Goal: Task Accomplishment & Management: Complete application form

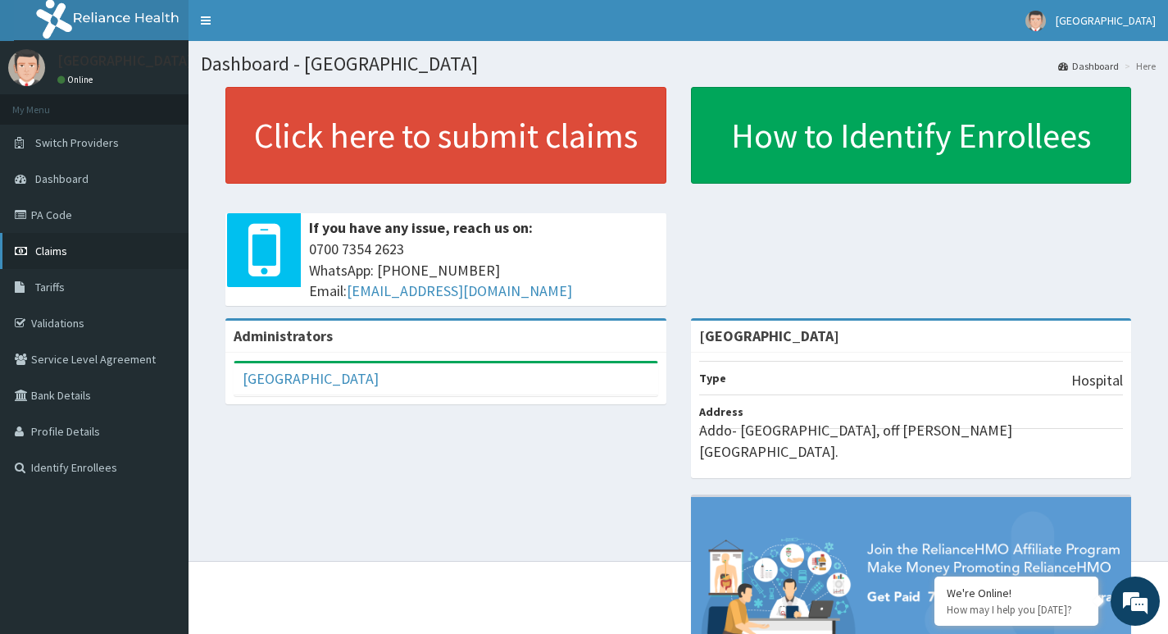
click at [83, 255] on link "Claims" at bounding box center [94, 251] width 189 height 36
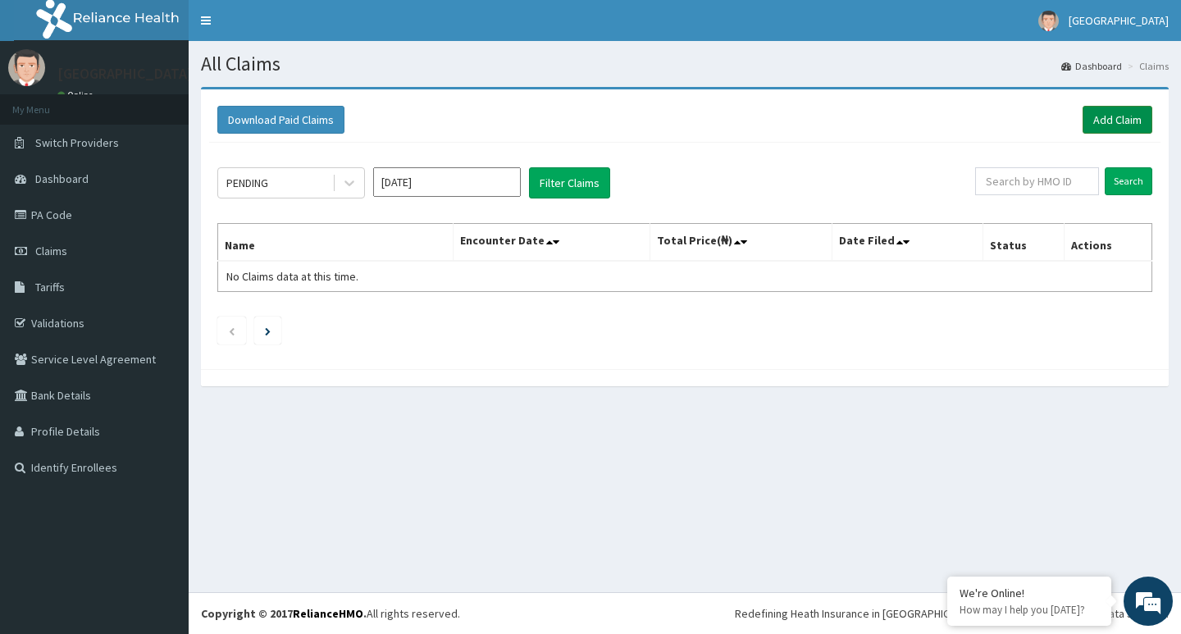
click at [1102, 121] on link "Add Claim" at bounding box center [1117, 120] width 70 height 28
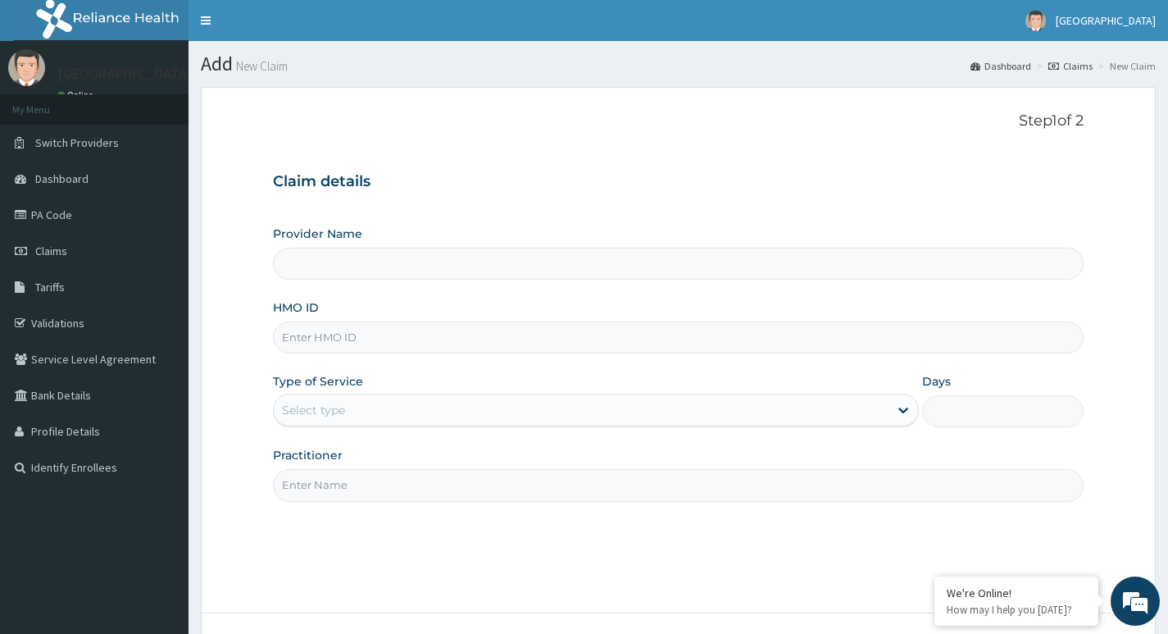
type input "[GEOGRAPHIC_DATA]"
drag, startPoint x: 365, startPoint y: 265, endPoint x: 361, endPoint y: 292, distance: 27.4
click at [365, 266] on input "[GEOGRAPHIC_DATA]" at bounding box center [678, 264] width 811 height 32
click at [356, 343] on input "HMO ID" at bounding box center [678, 337] width 811 height 32
type input "p"
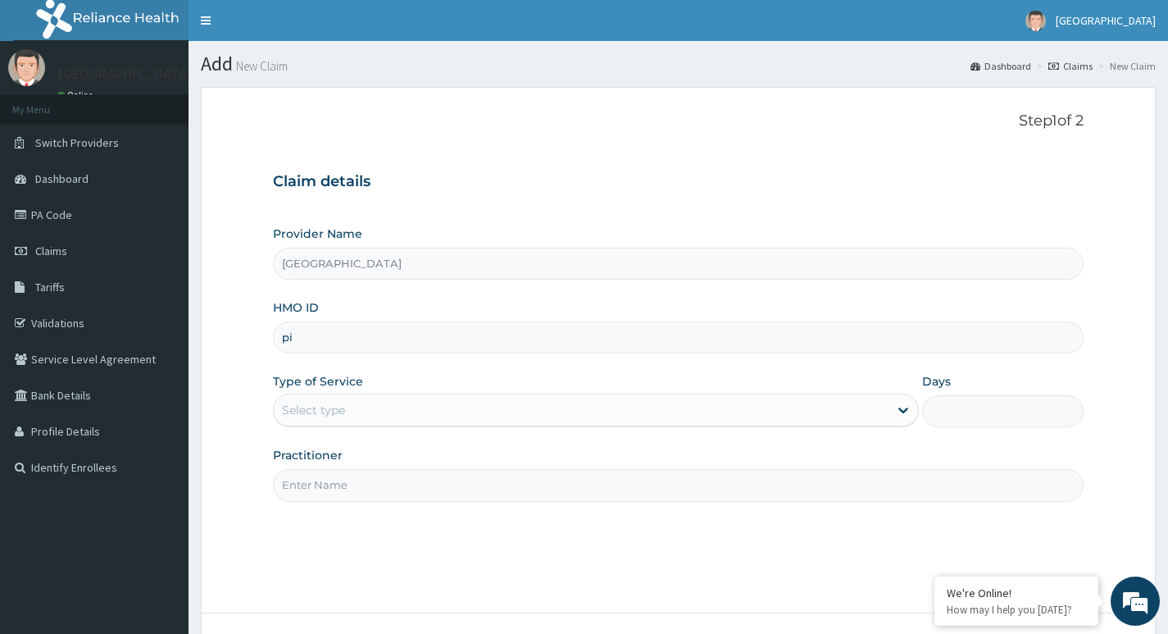
type input "p"
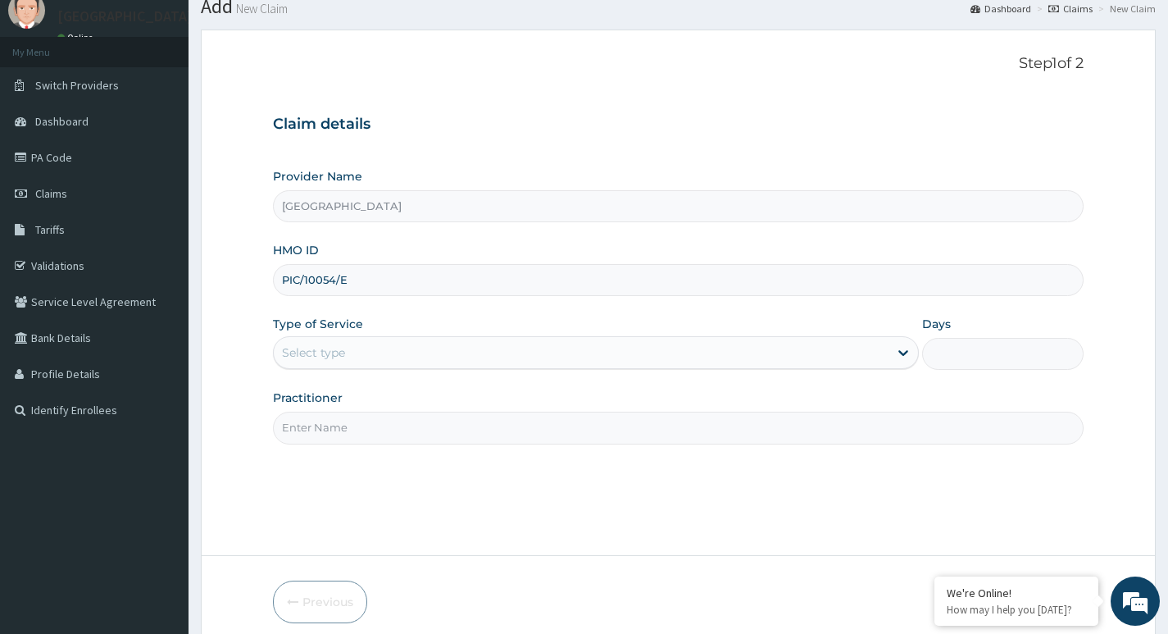
scroll to position [82, 0]
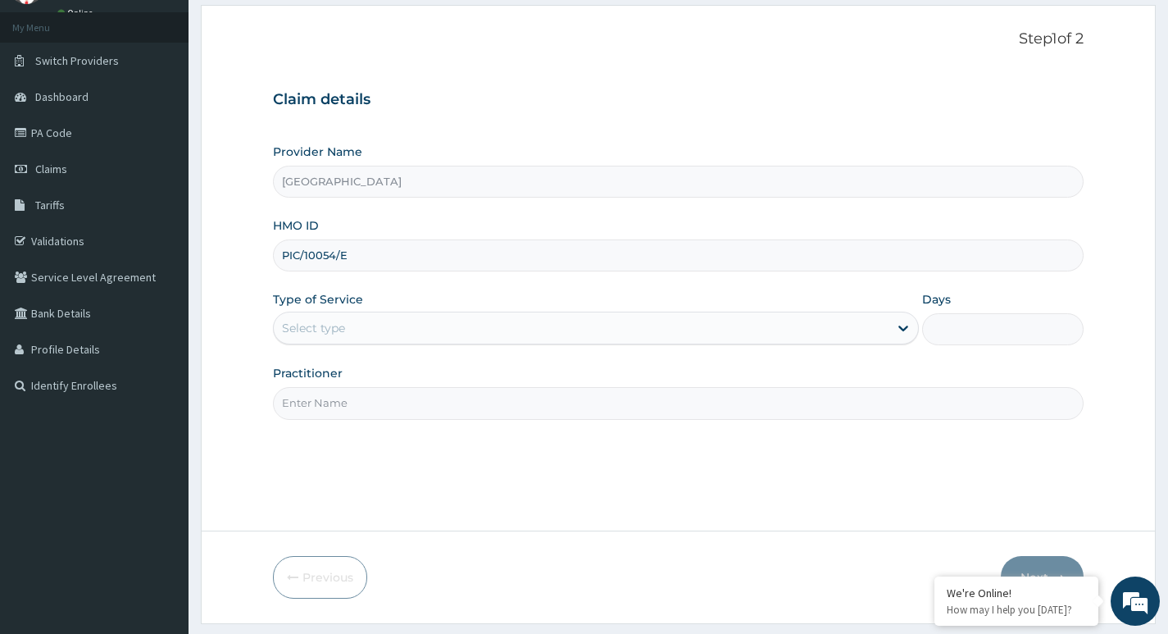
type input "PIC/10054/E"
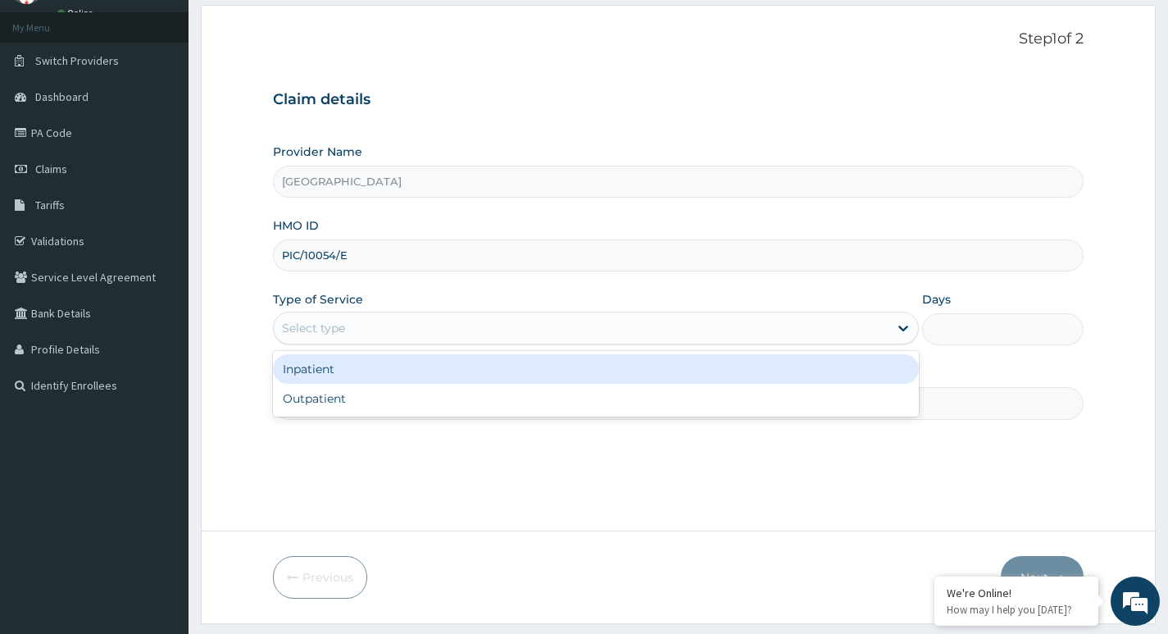
click at [358, 318] on div "Select type" at bounding box center [581, 328] width 615 height 26
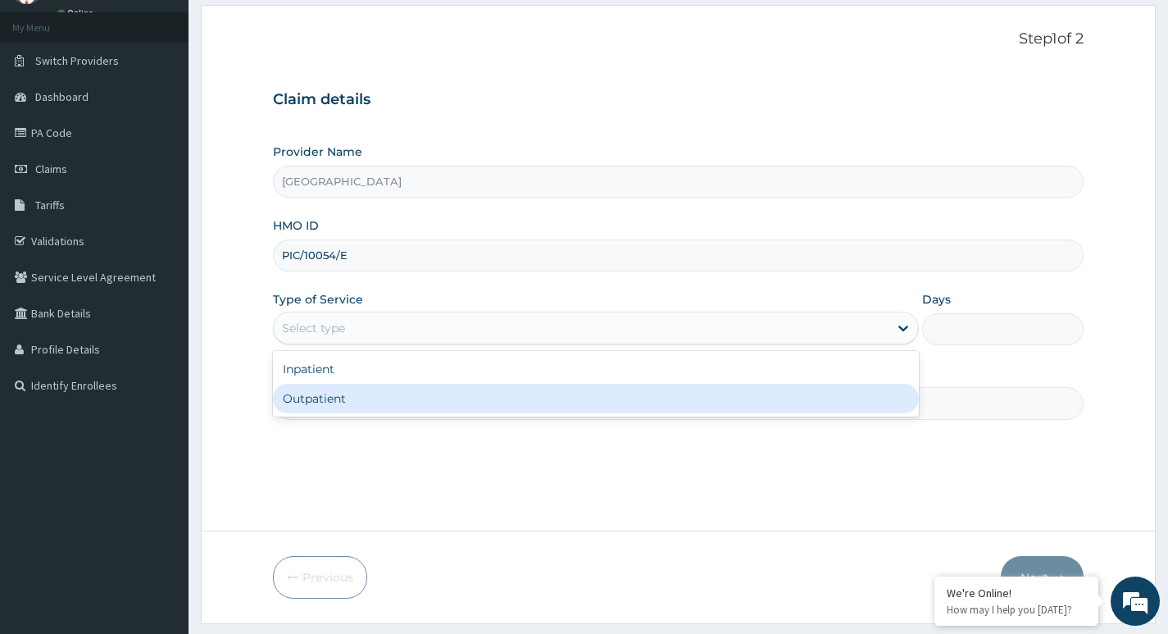
click at [344, 397] on div "Outpatient" at bounding box center [596, 399] width 646 height 30
type input "1"
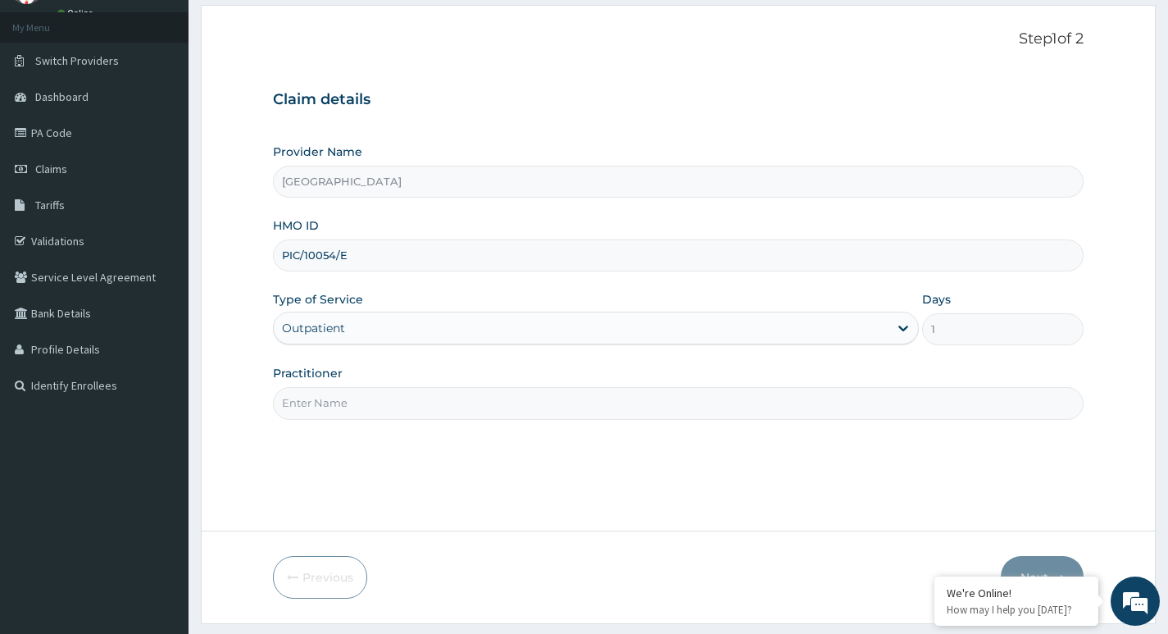
click at [394, 410] on input "Practitioner" at bounding box center [678, 403] width 811 height 32
type input "[PERSON_NAME]"
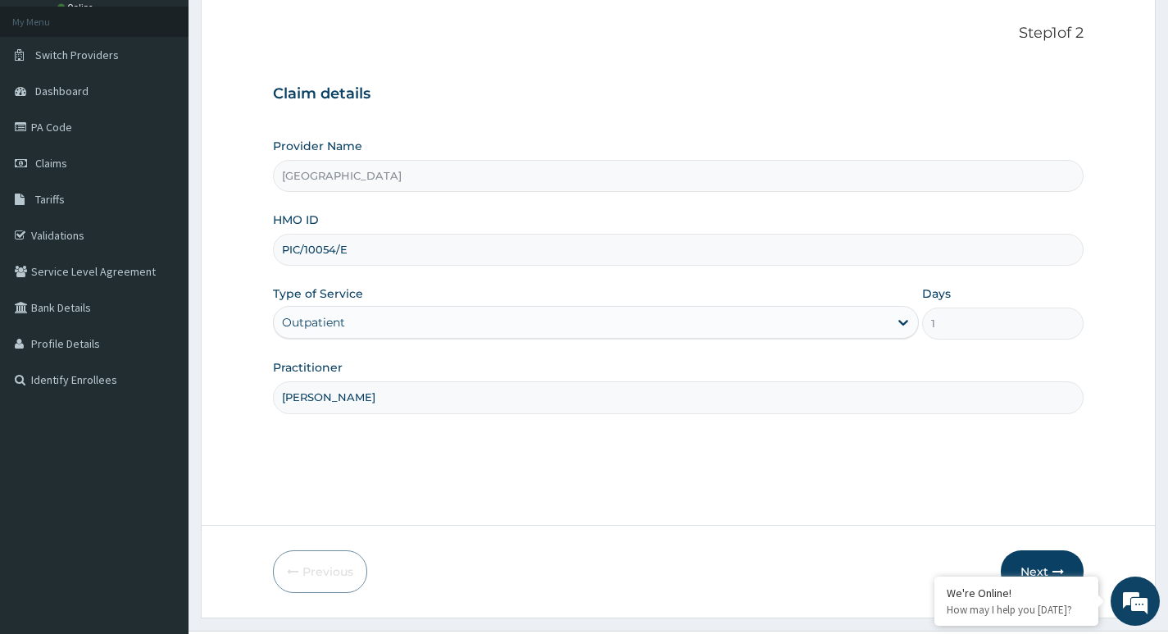
scroll to position [126, 0]
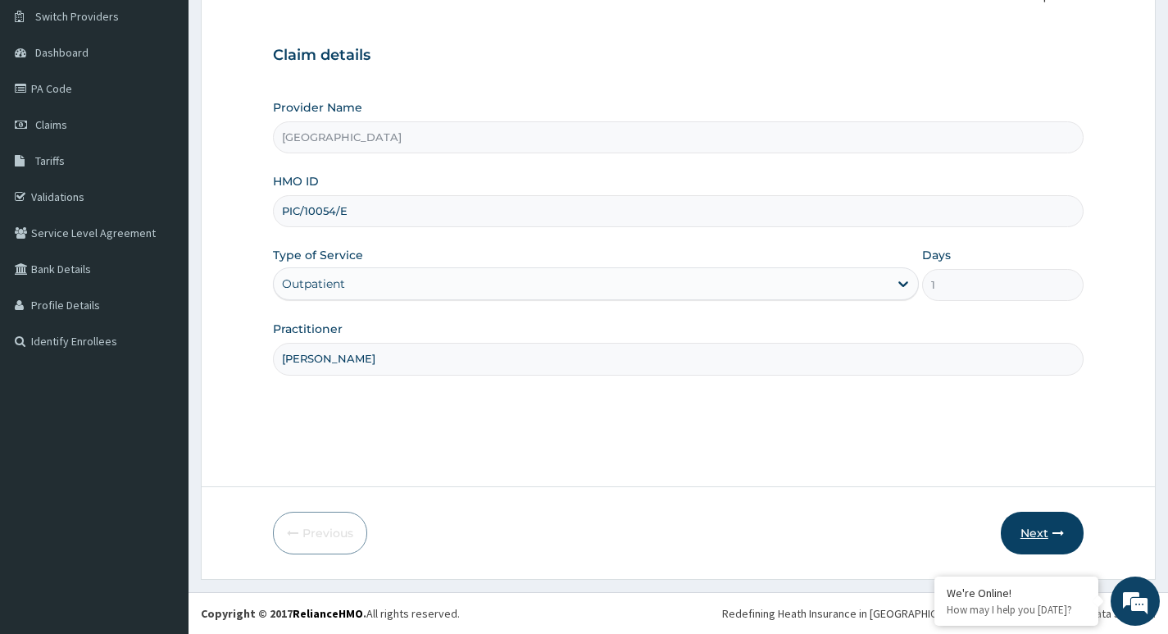
click at [1048, 538] on button "Next" at bounding box center [1042, 533] width 83 height 43
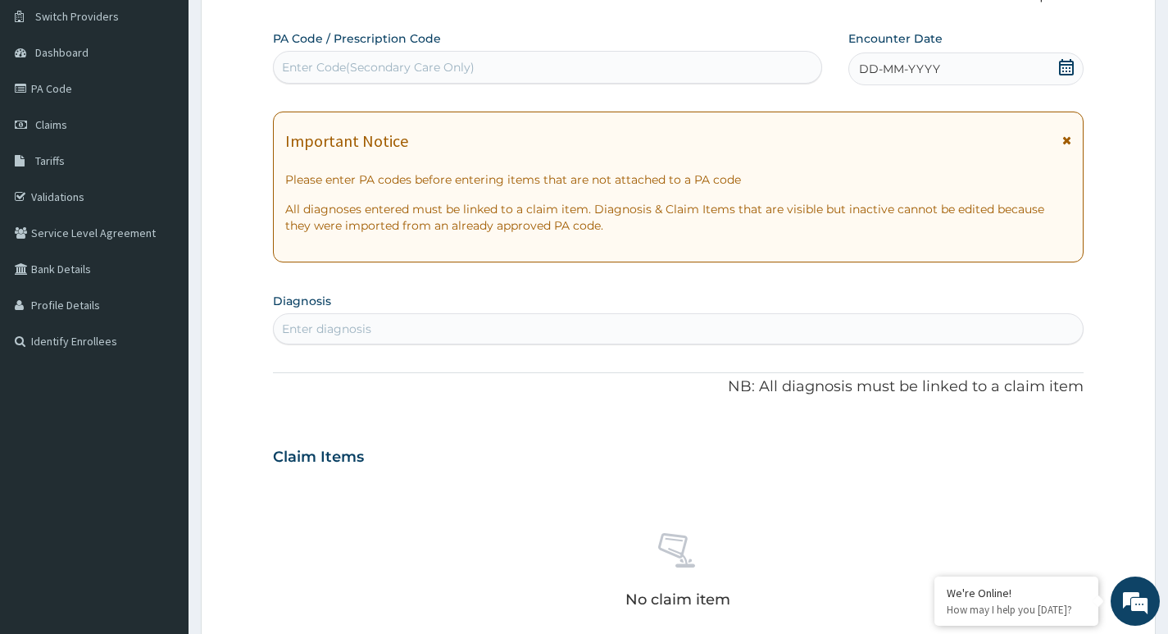
click at [922, 71] on span "DD-MM-YYYY" at bounding box center [899, 69] width 81 height 16
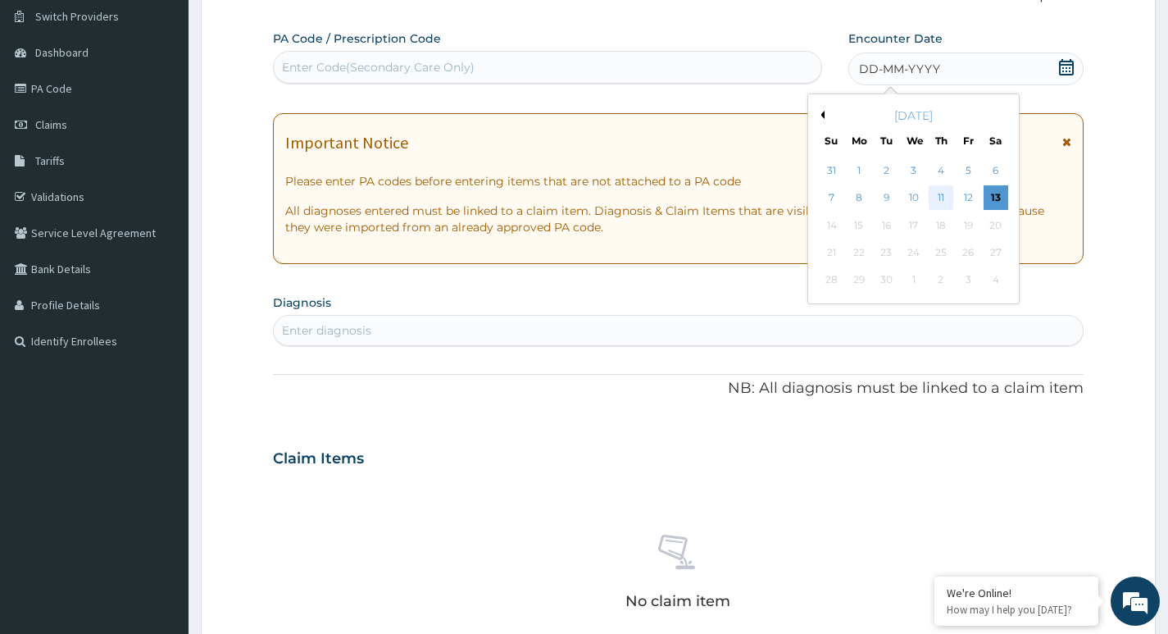
click at [936, 201] on div "11" at bounding box center [941, 198] width 25 height 25
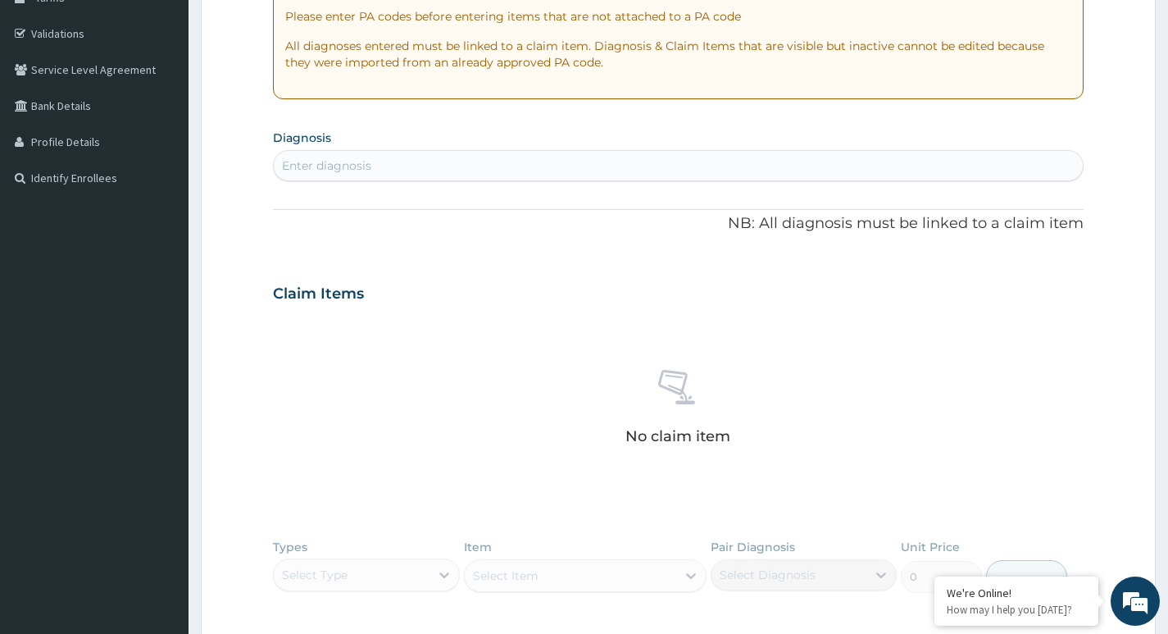
scroll to position [290, 0]
click at [422, 167] on div "Enter diagnosis" at bounding box center [678, 165] width 809 height 26
type input "MALAR"
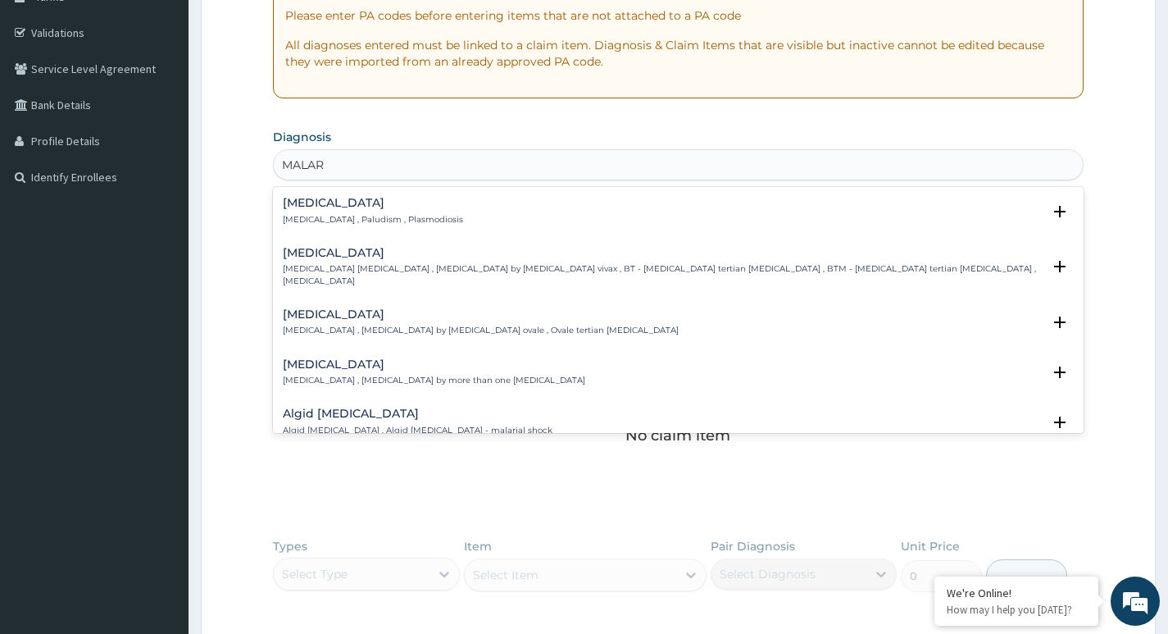
click at [392, 209] on h4 "[MEDICAL_DATA]" at bounding box center [373, 203] width 180 height 12
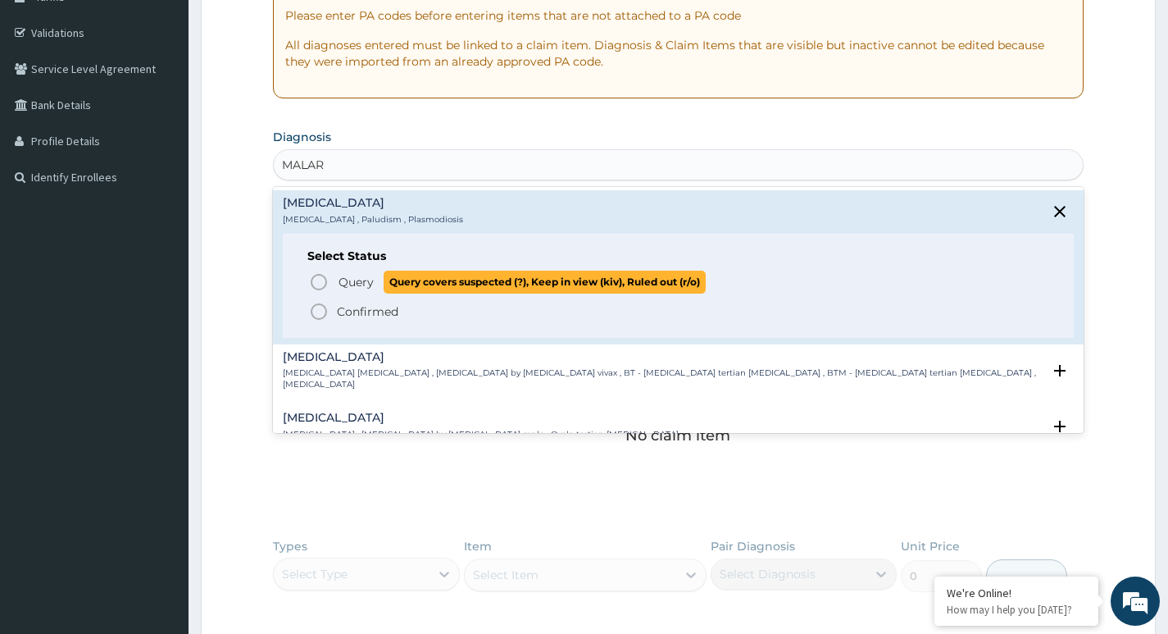
click at [317, 284] on icon "status option query" at bounding box center [319, 282] width 20 height 20
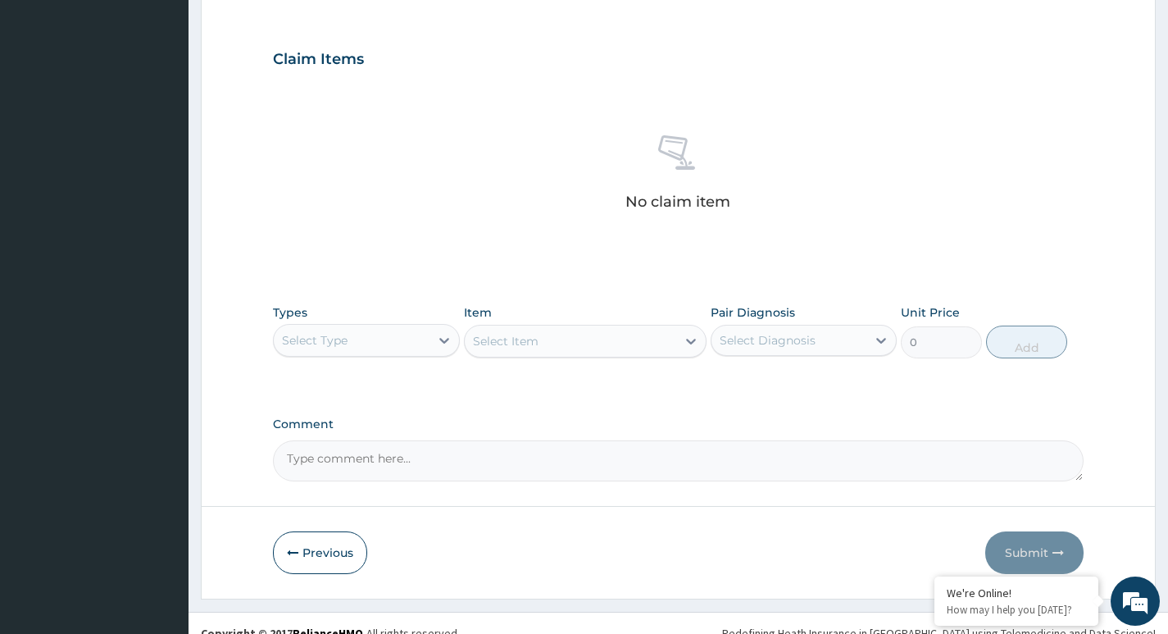
scroll to position [536, 0]
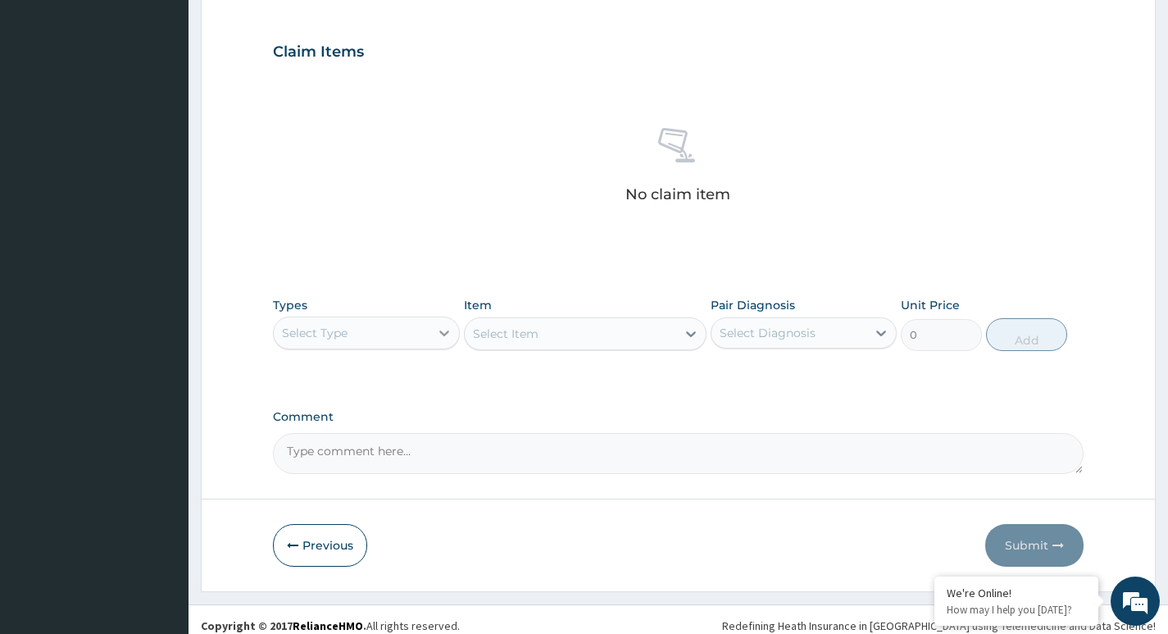
click at [435, 340] on div at bounding box center [445, 333] width 30 height 30
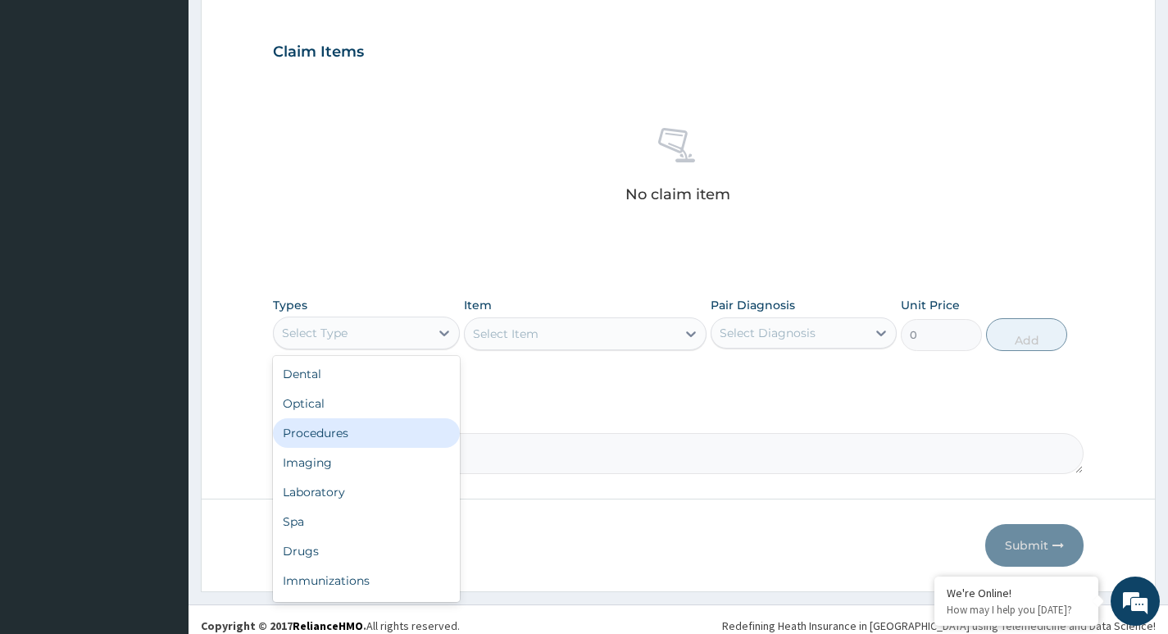
drag, startPoint x: 368, startPoint y: 435, endPoint x: 420, endPoint y: 435, distance: 51.7
click at [371, 435] on div "Procedures" at bounding box center [366, 433] width 186 height 30
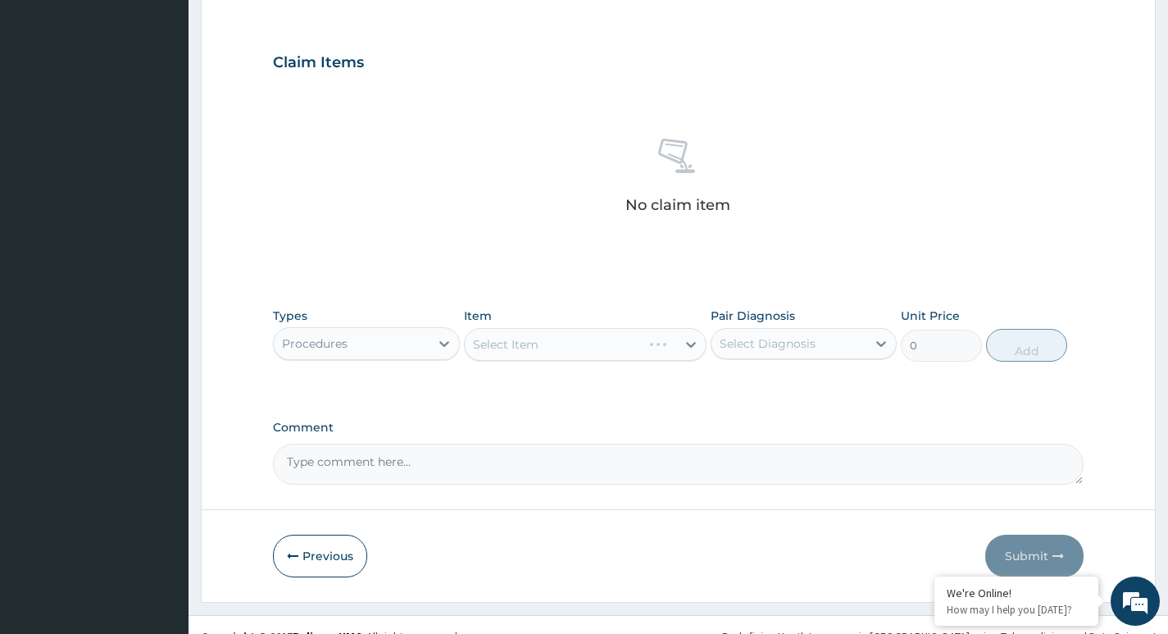
scroll to position [372, 0]
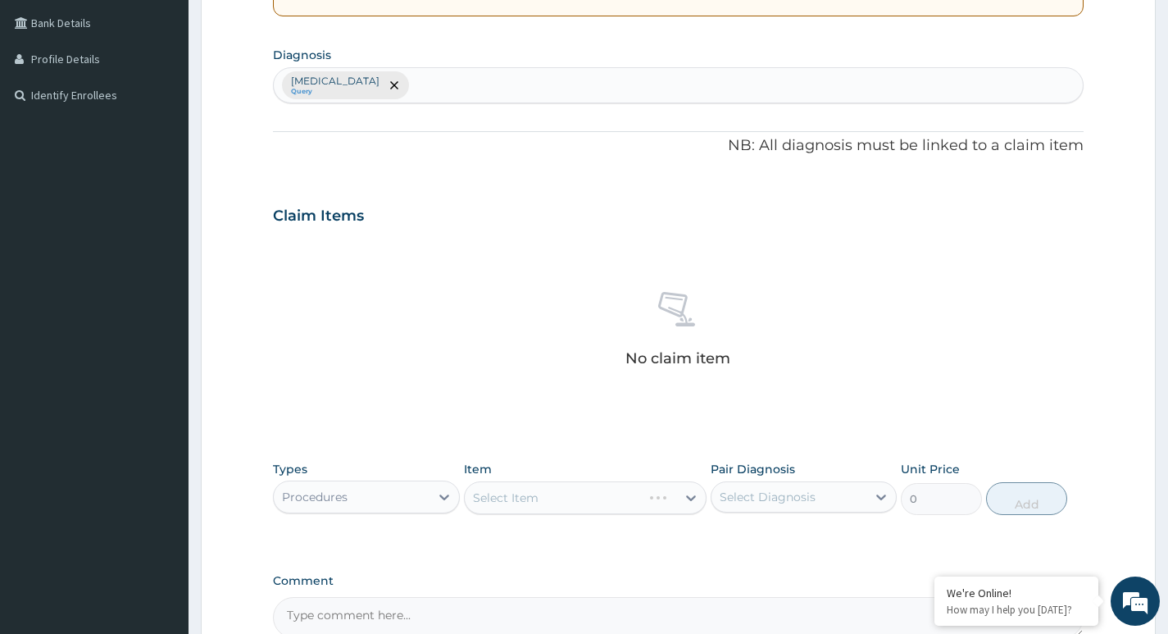
click at [374, 89] on div "[MEDICAL_DATA] Query" at bounding box center [678, 85] width 809 height 34
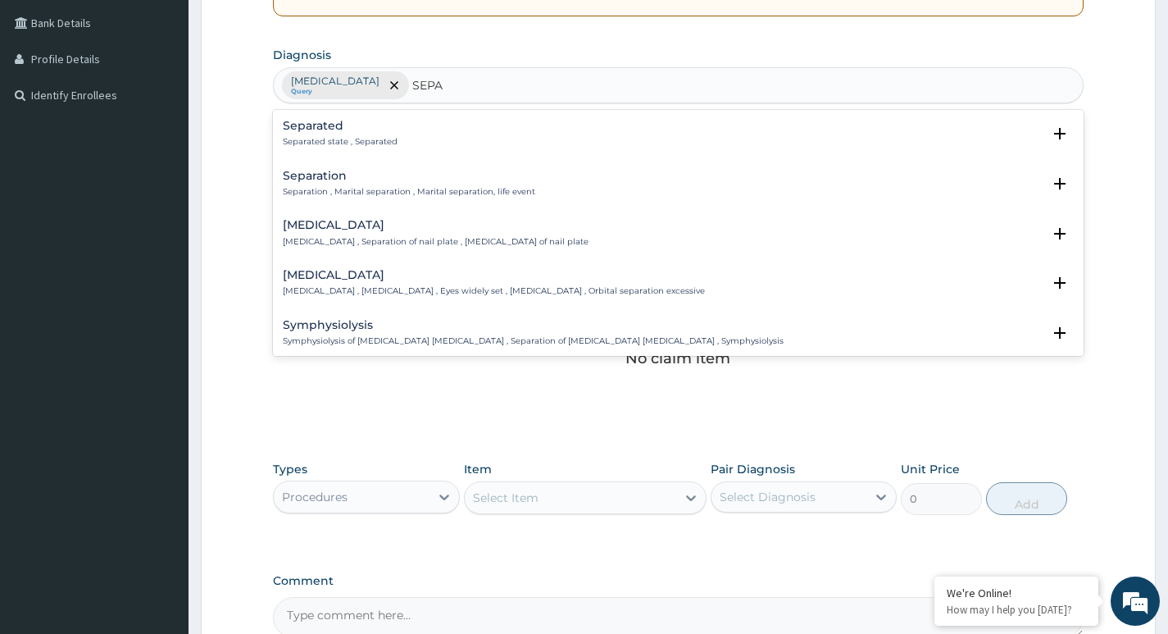
type input "SEP"
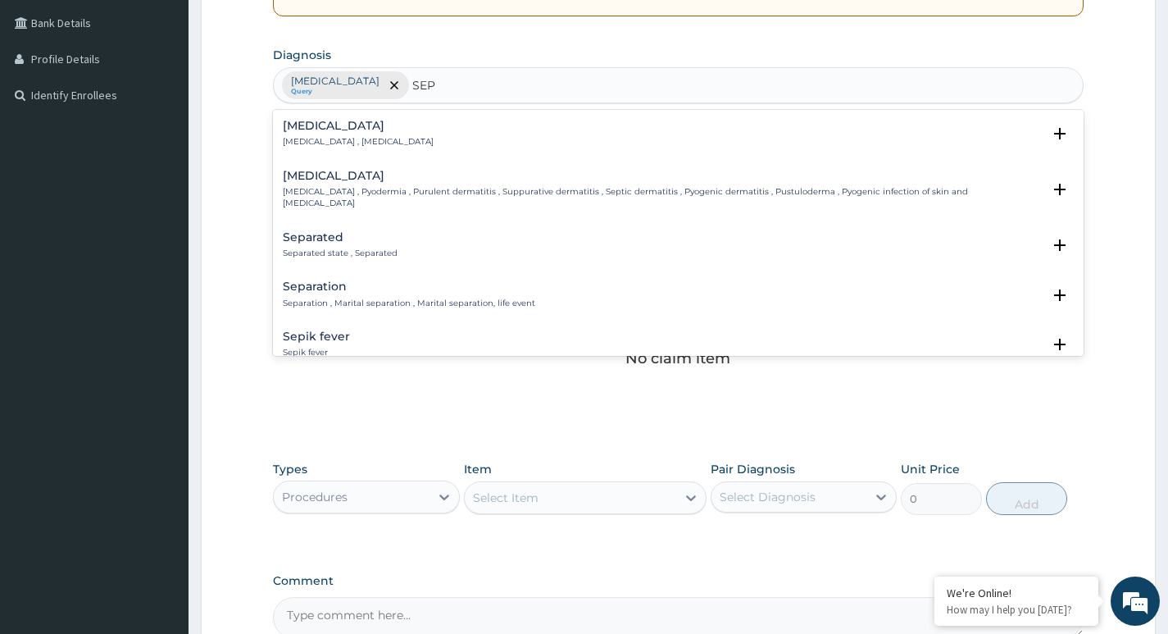
click at [369, 141] on p "[MEDICAL_DATA] , [MEDICAL_DATA]" at bounding box center [358, 141] width 151 height 11
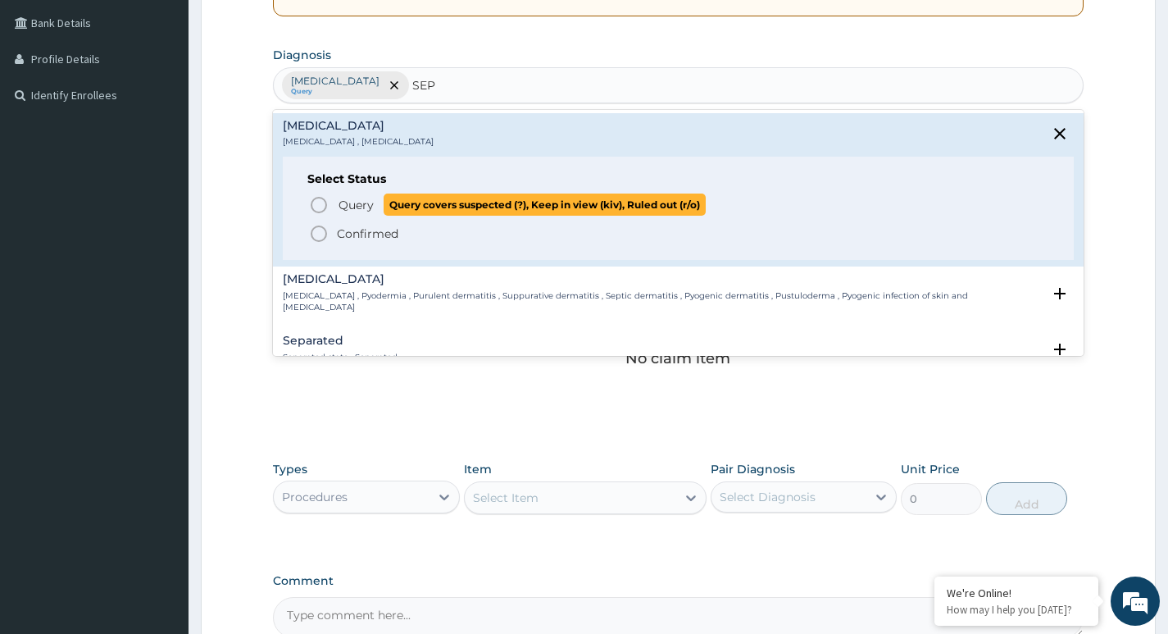
click at [312, 207] on circle "status option query" at bounding box center [319, 205] width 15 height 15
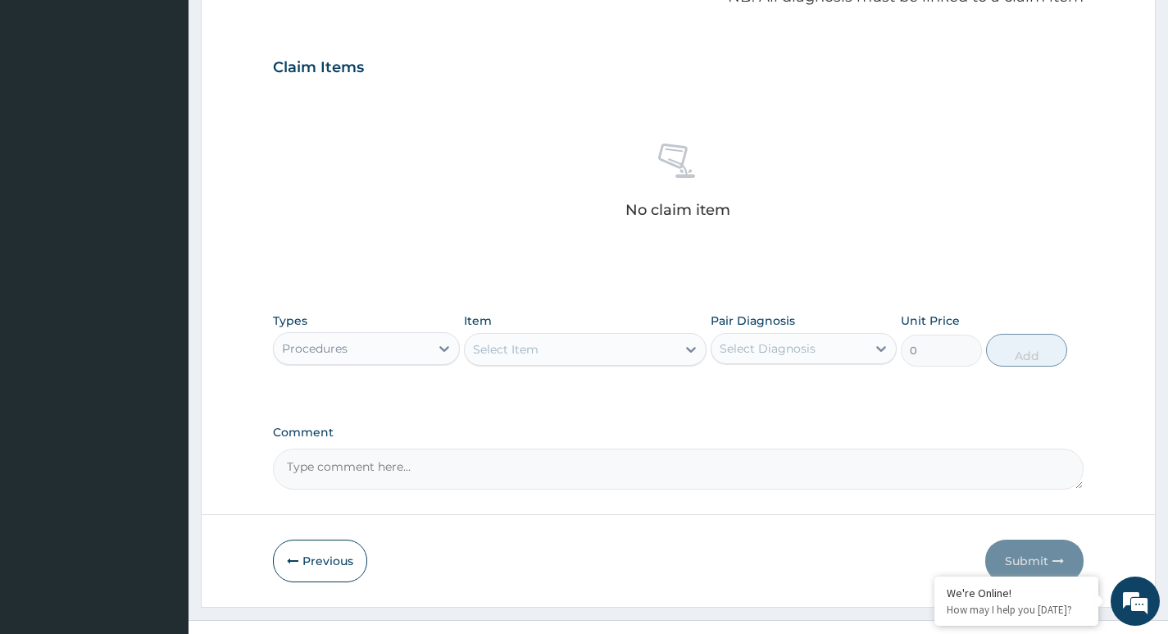
scroll to position [536, 0]
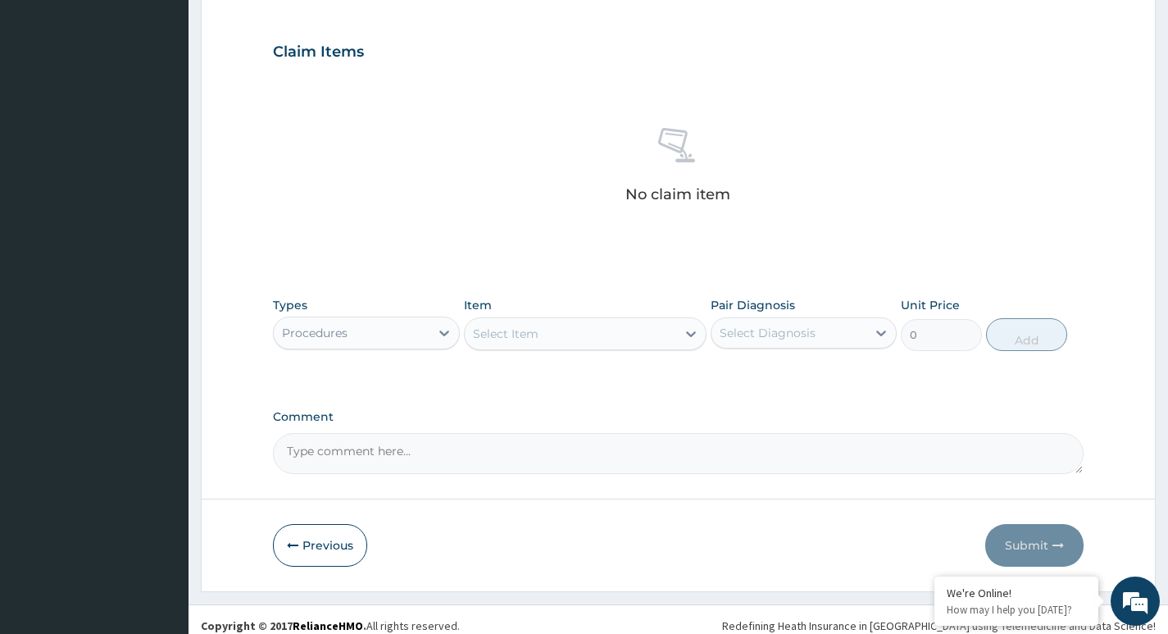
click at [675, 333] on div "Select Item" at bounding box center [571, 334] width 212 height 26
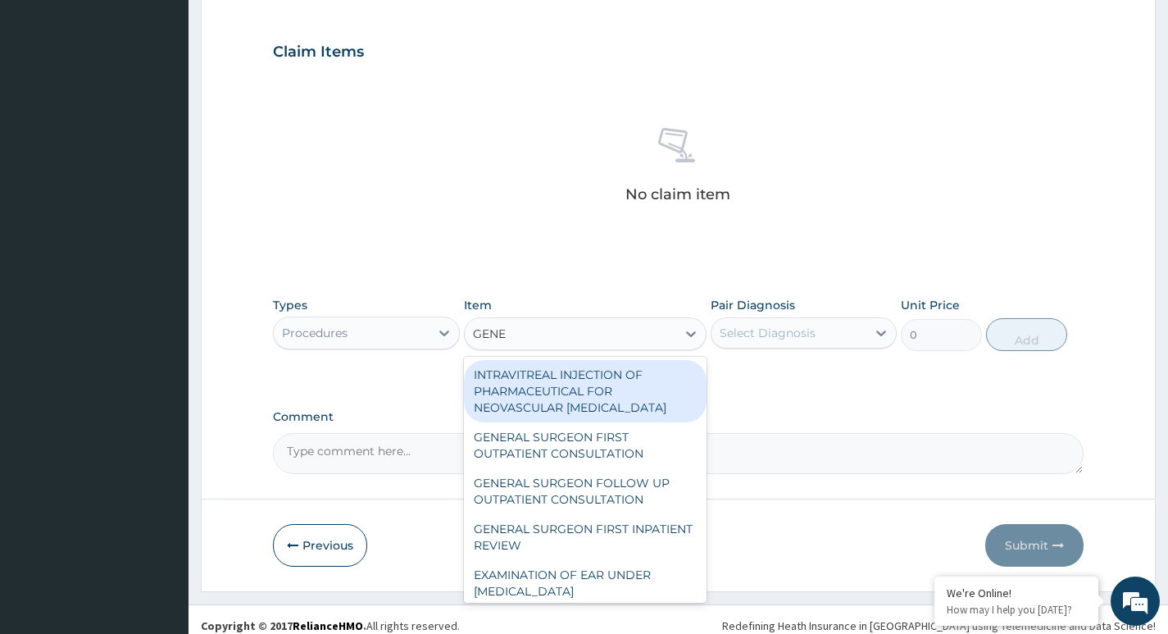
type input "GENER"
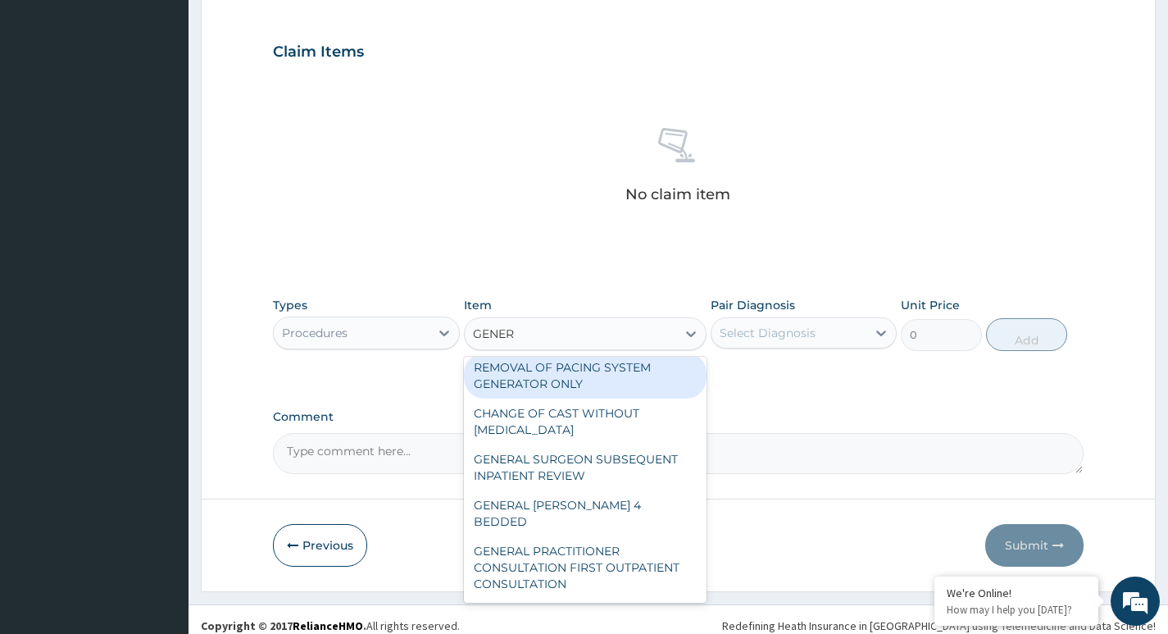
scroll to position [328, 0]
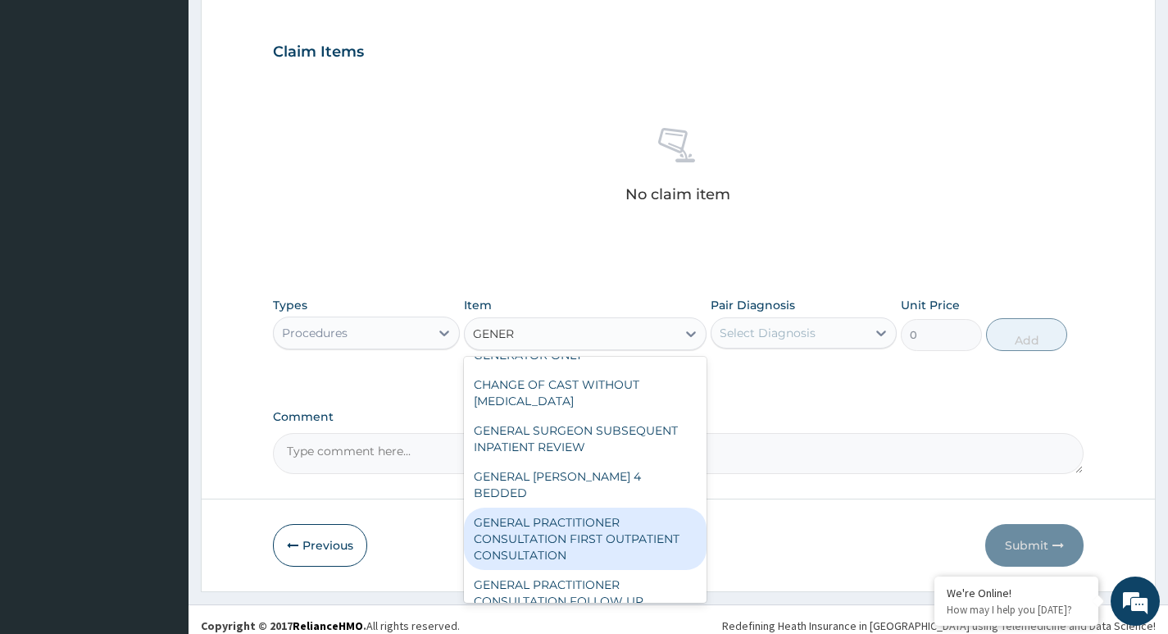
click at [628, 525] on div "GENERAL PRACTITIONER CONSULTATION FIRST OUTPATIENT CONSULTATION" at bounding box center [586, 539] width 244 height 62
type input "3600"
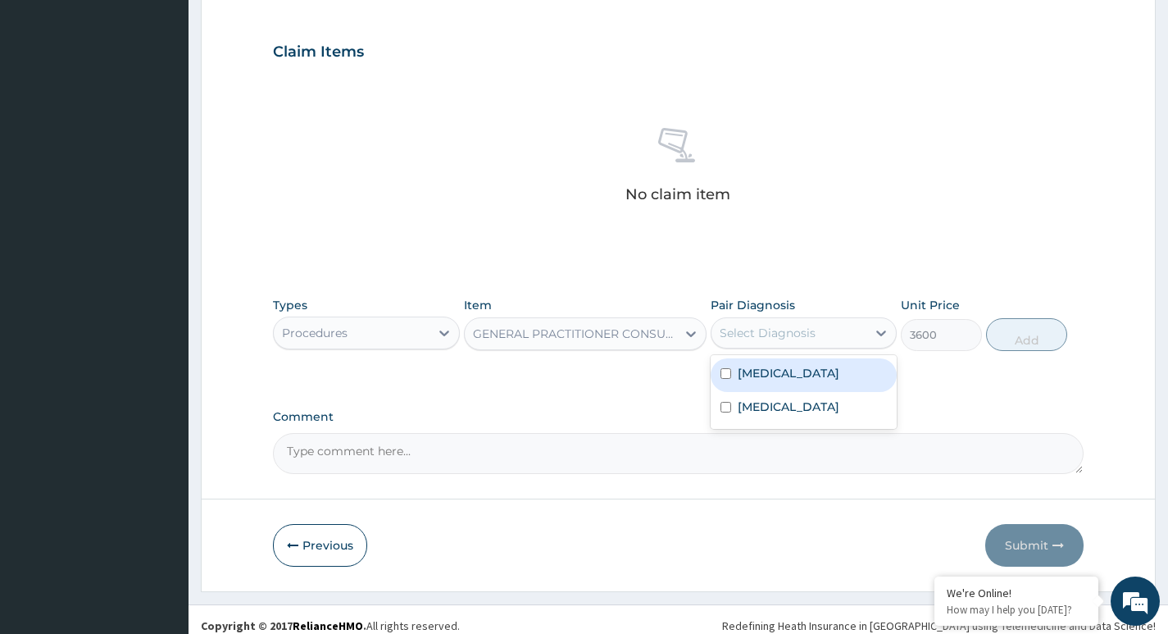
click at [789, 338] on div "Select Diagnosis" at bounding box center [768, 333] width 96 height 16
click at [724, 371] on input "checkbox" at bounding box center [726, 373] width 11 height 11
checkbox input "true"
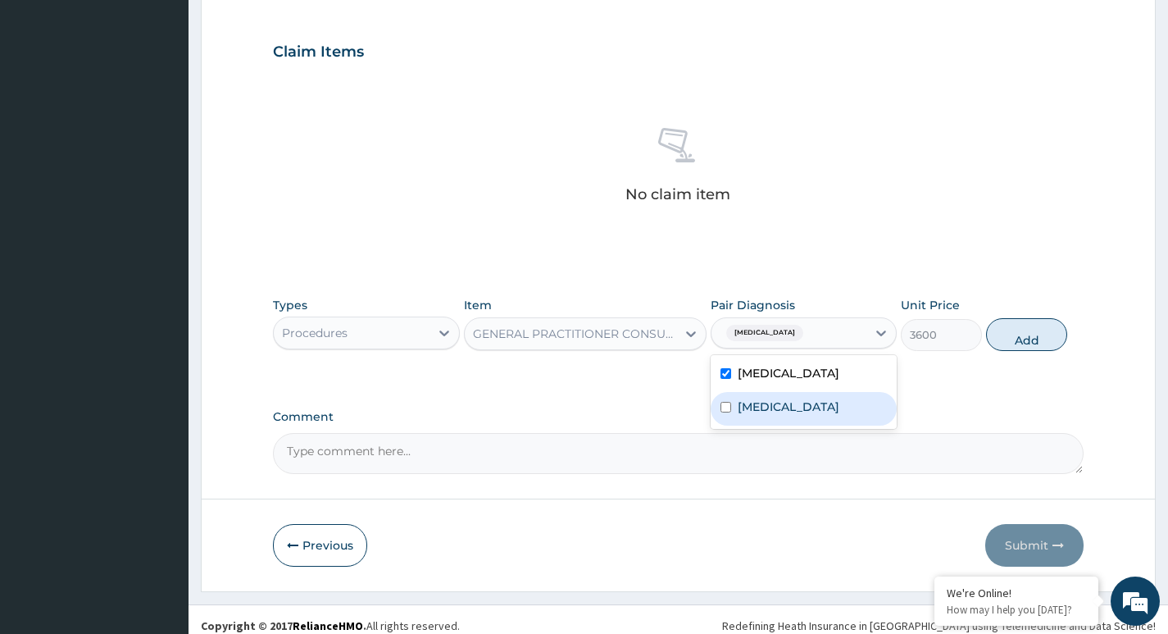
click at [723, 408] on input "checkbox" at bounding box center [726, 407] width 11 height 11
checkbox input "true"
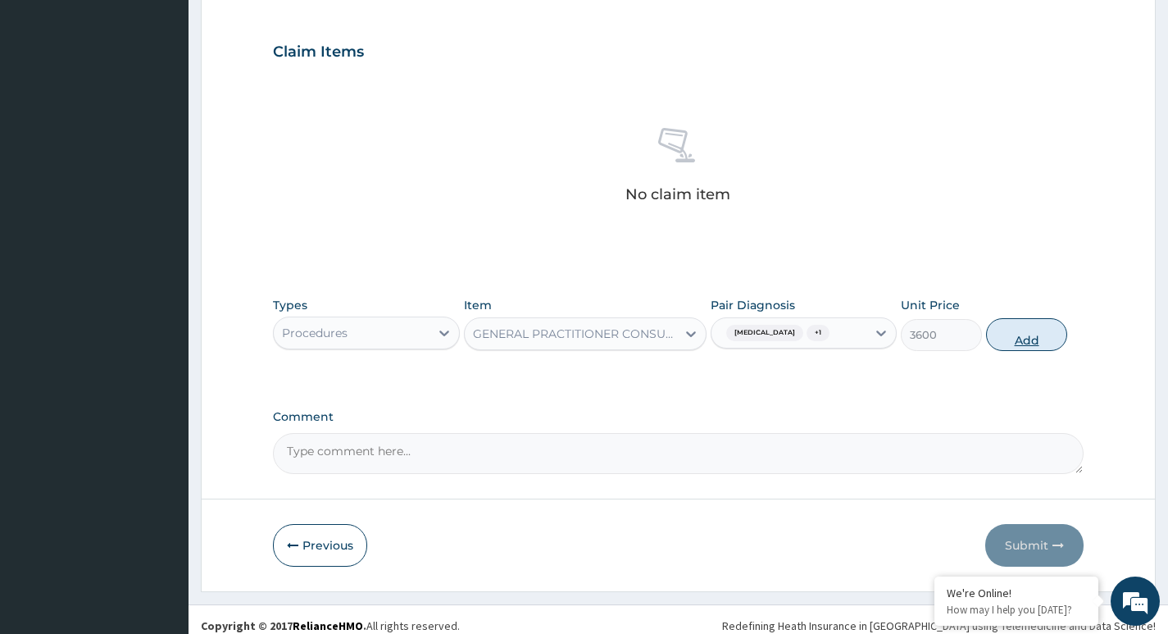
click at [1027, 328] on button "Add" at bounding box center [1026, 334] width 81 height 33
type input "0"
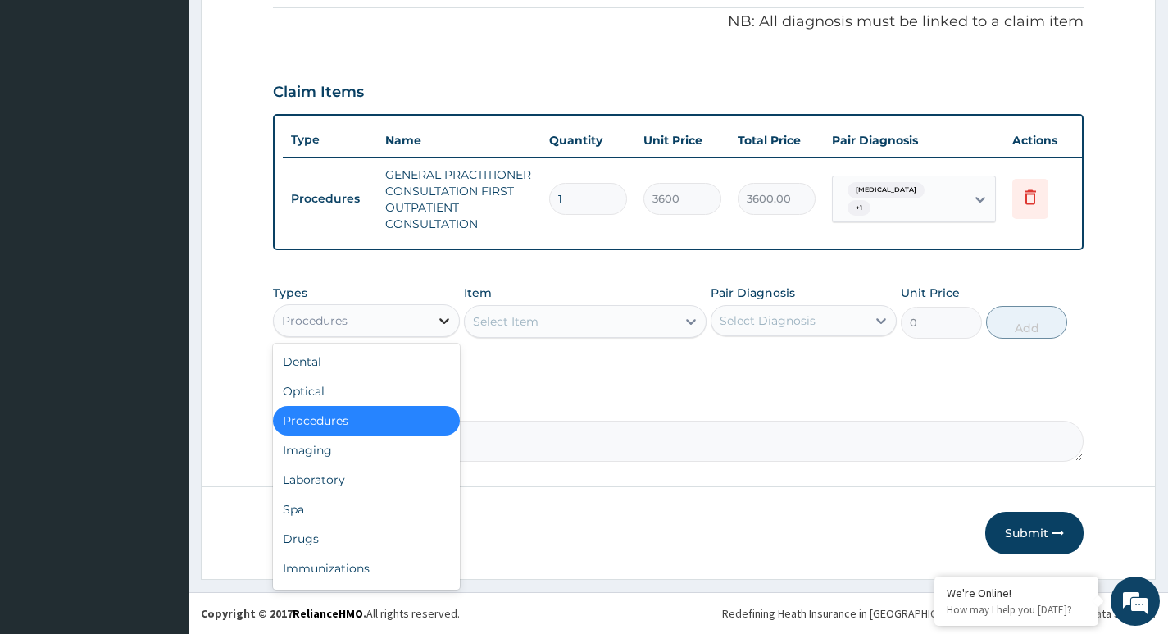
click at [435, 321] on div at bounding box center [445, 321] width 30 height 30
click at [350, 486] on div "Laboratory" at bounding box center [366, 480] width 186 height 30
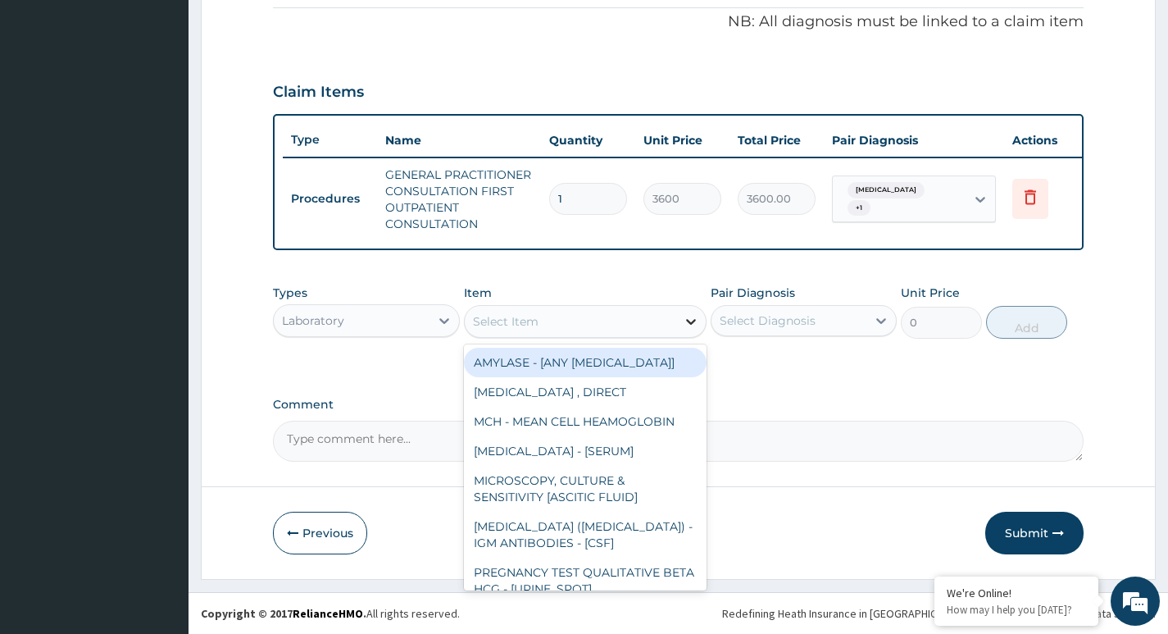
click at [681, 323] on div at bounding box center [691, 322] width 30 height 30
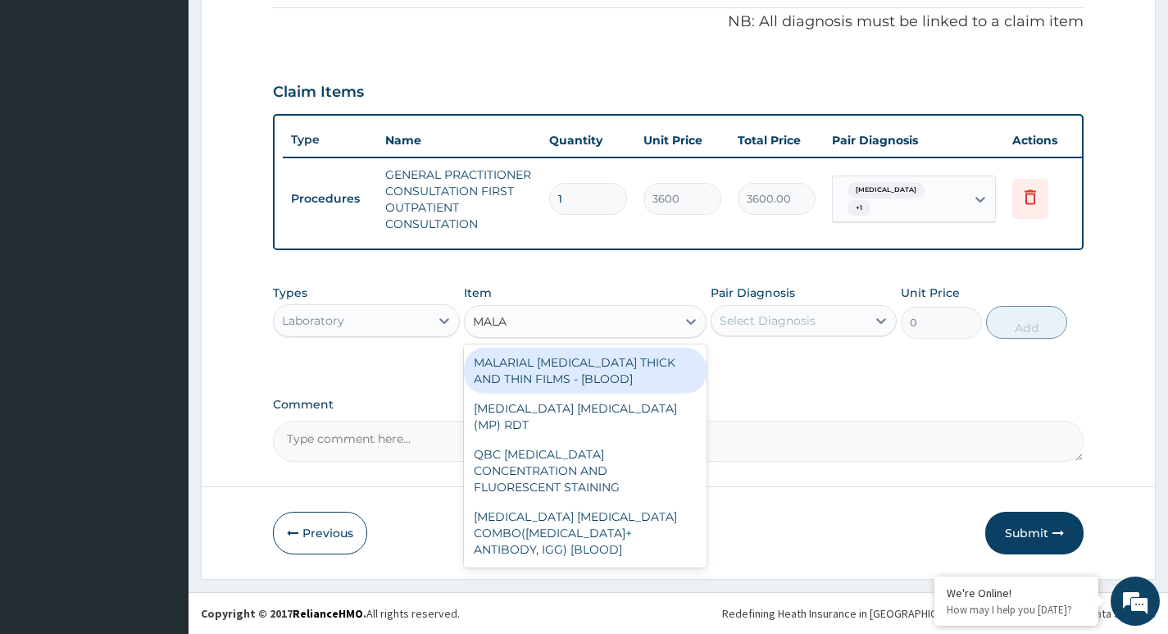
type input "MALAR"
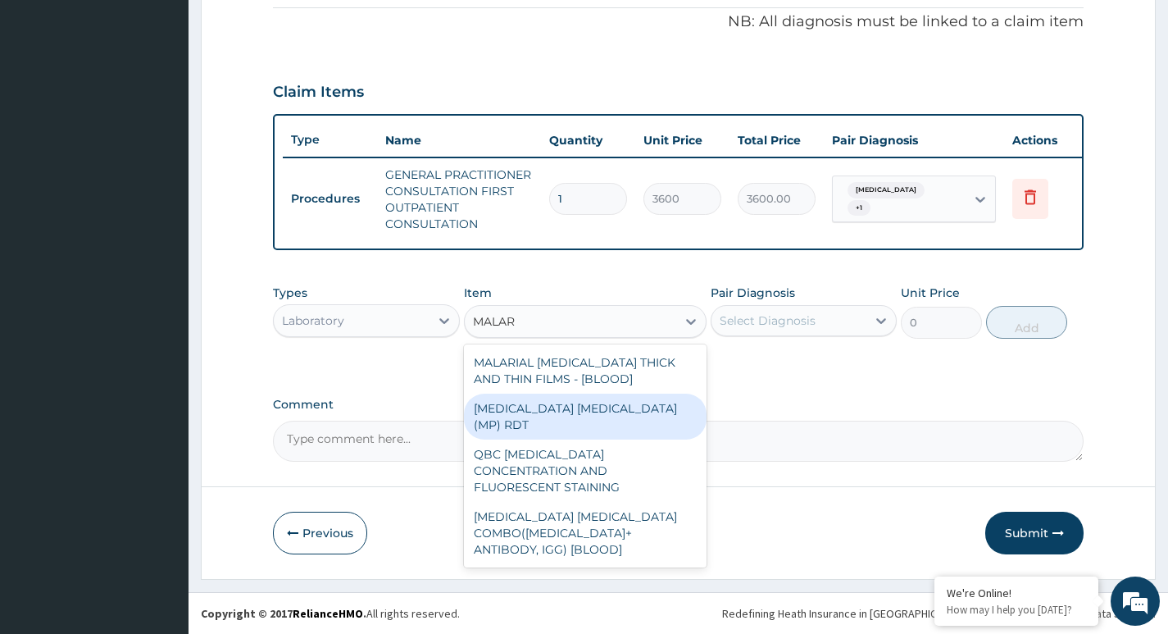
click at [518, 402] on div "[MEDICAL_DATA] [MEDICAL_DATA] (MP) RDT" at bounding box center [586, 417] width 244 height 46
type input "2100"
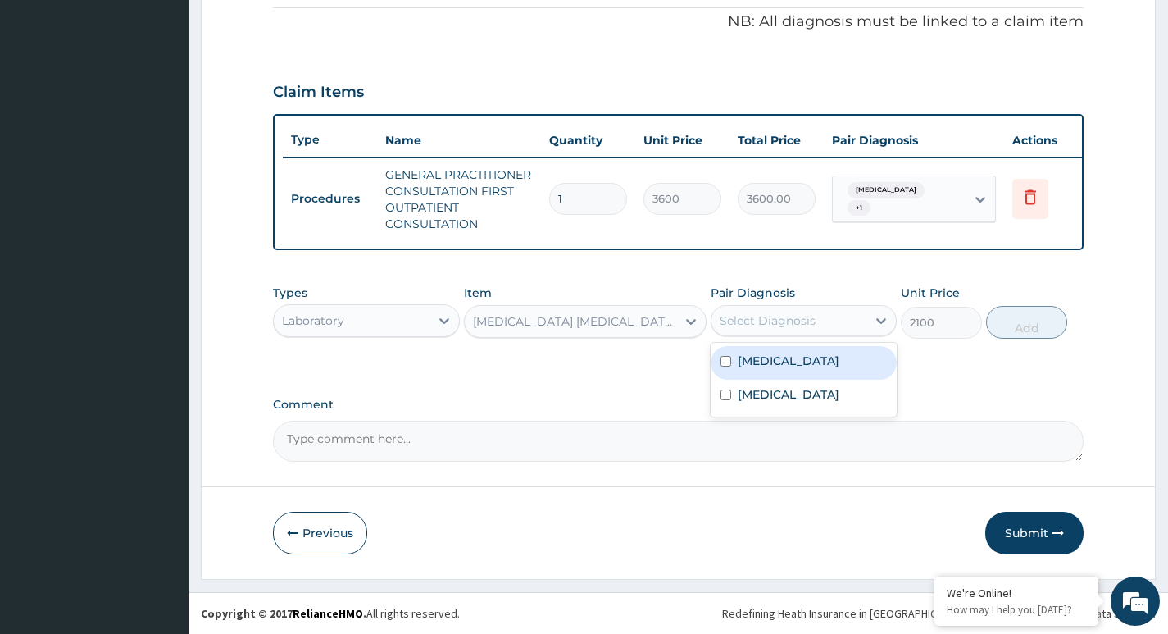
click at [777, 323] on div "Select Diagnosis" at bounding box center [768, 320] width 96 height 16
click at [725, 361] on input "checkbox" at bounding box center [726, 361] width 11 height 11
checkbox input "true"
click at [1003, 326] on button "Add" at bounding box center [1026, 322] width 81 height 33
type input "0"
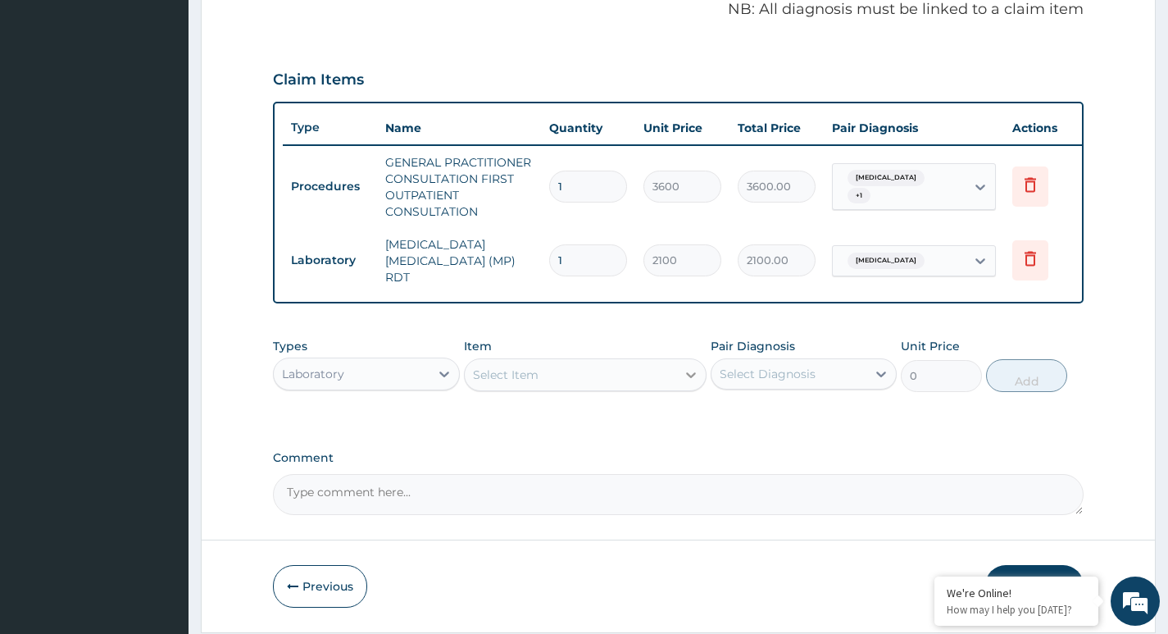
click at [678, 375] on div at bounding box center [691, 375] width 30 height 30
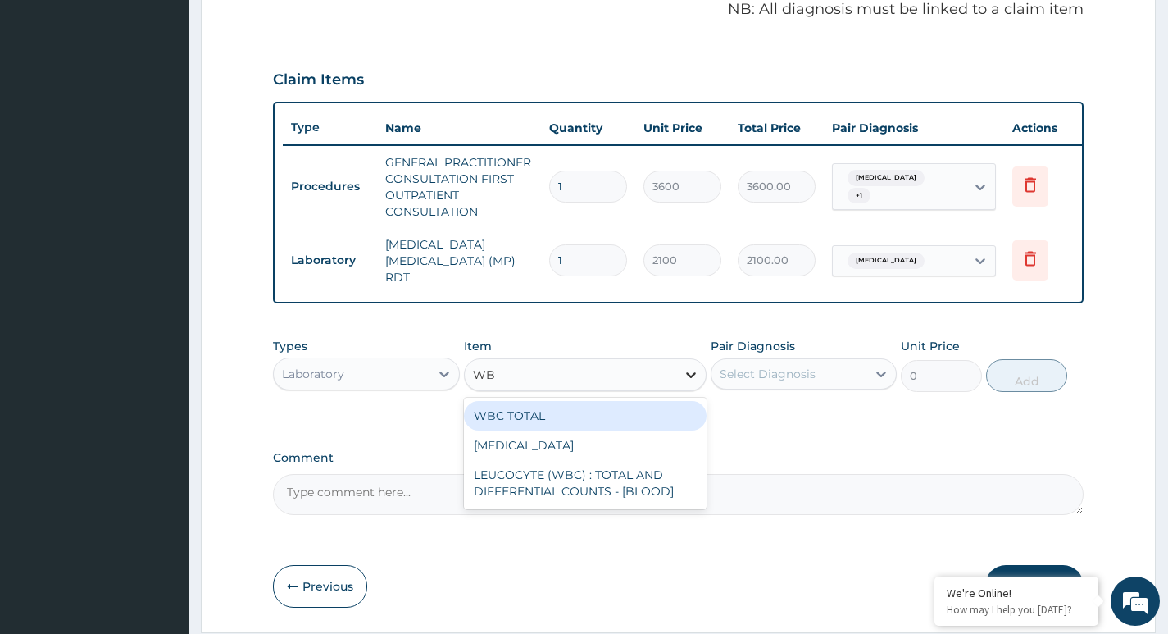
type input "WBC"
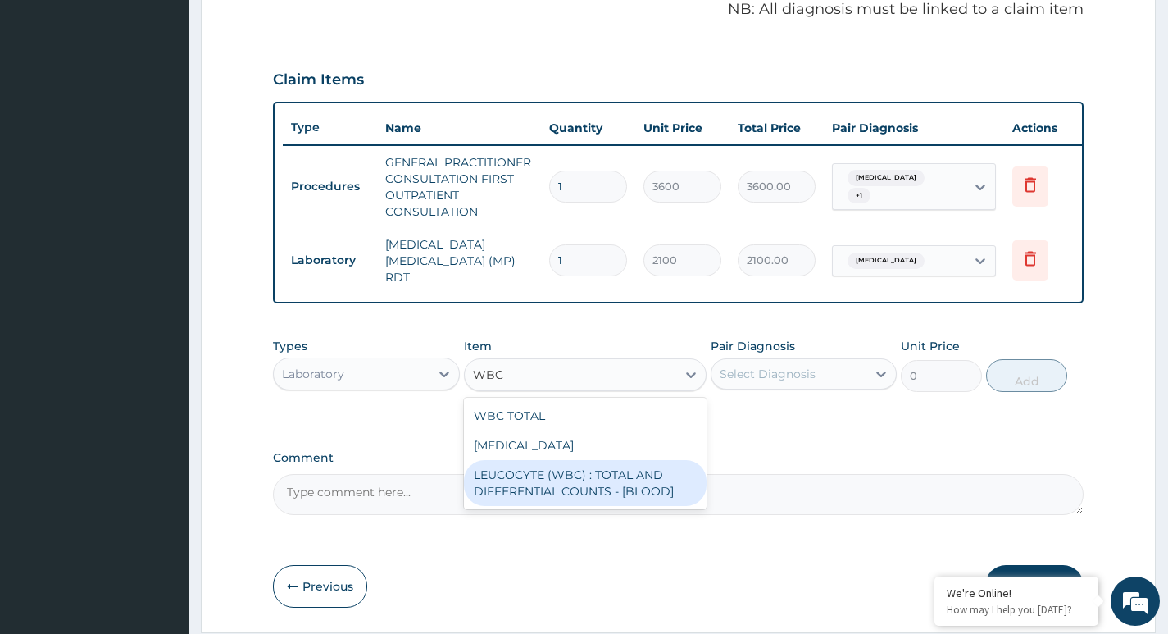
click at [617, 487] on div "LEUCOCYTE (WBC) : TOTAL AND DIFFERENTIAL COUNTS - [BLOOD]" at bounding box center [586, 483] width 244 height 46
type input "2800"
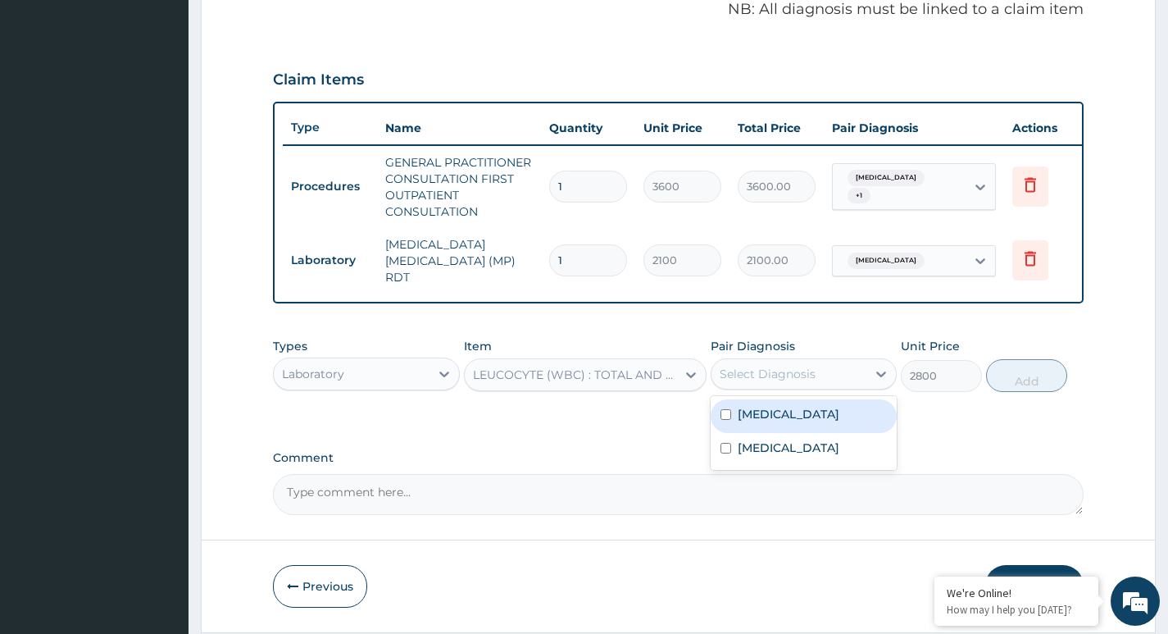
click at [762, 382] on div "Select Diagnosis" at bounding box center [768, 374] width 96 height 16
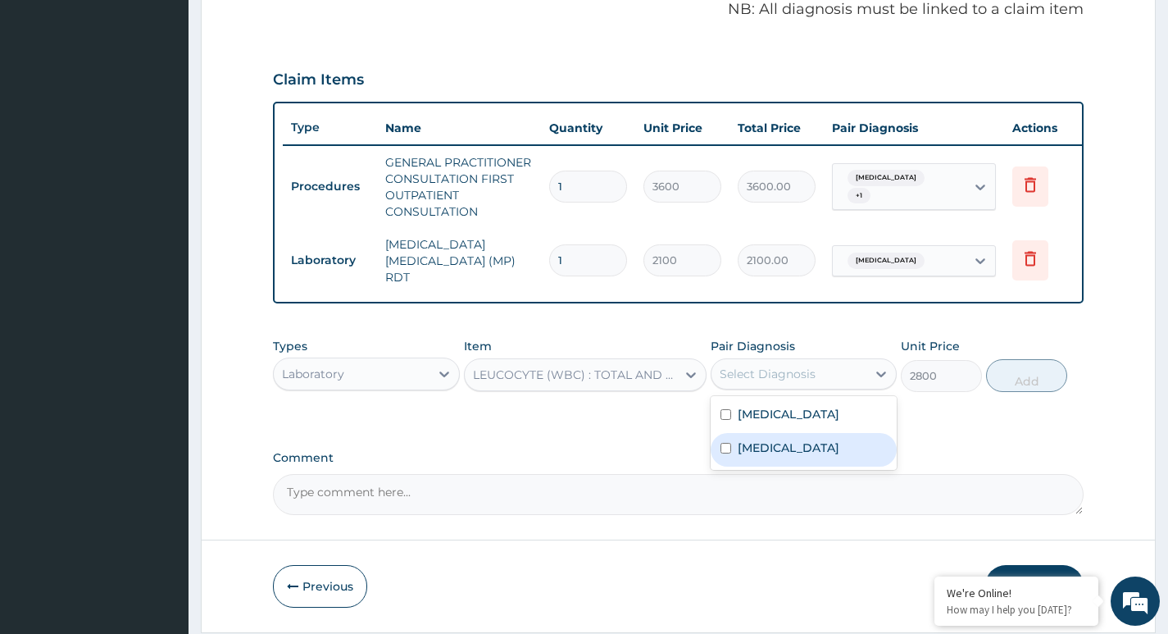
click at [725, 452] on input "checkbox" at bounding box center [726, 448] width 11 height 11
checkbox input "true"
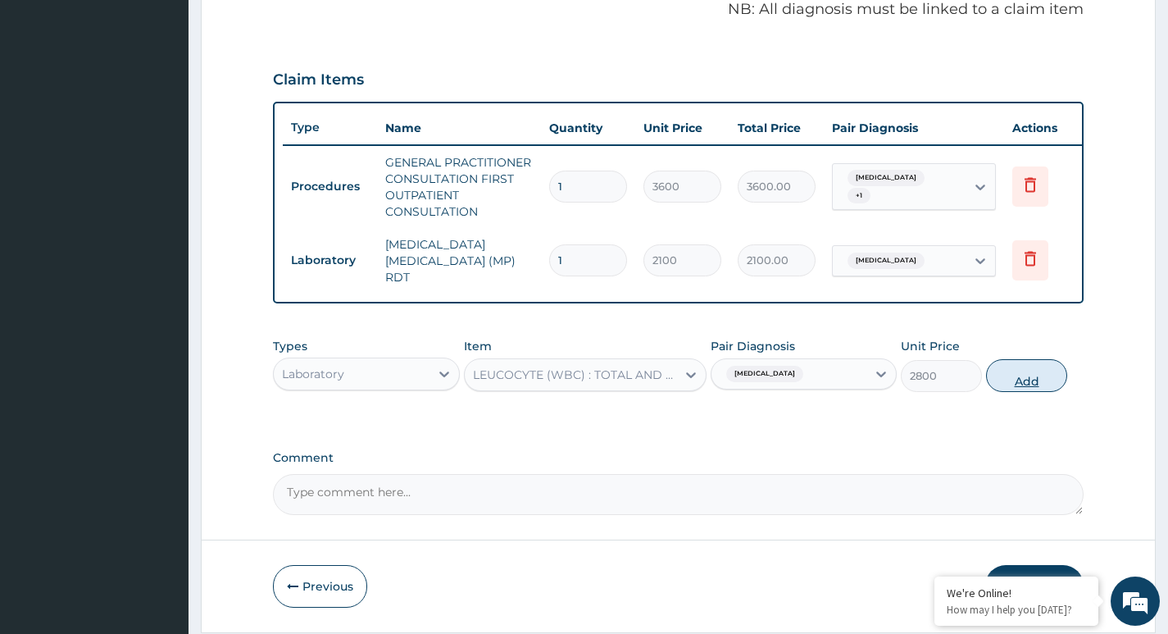
click at [1012, 380] on button "Add" at bounding box center [1026, 375] width 81 height 33
type input "0"
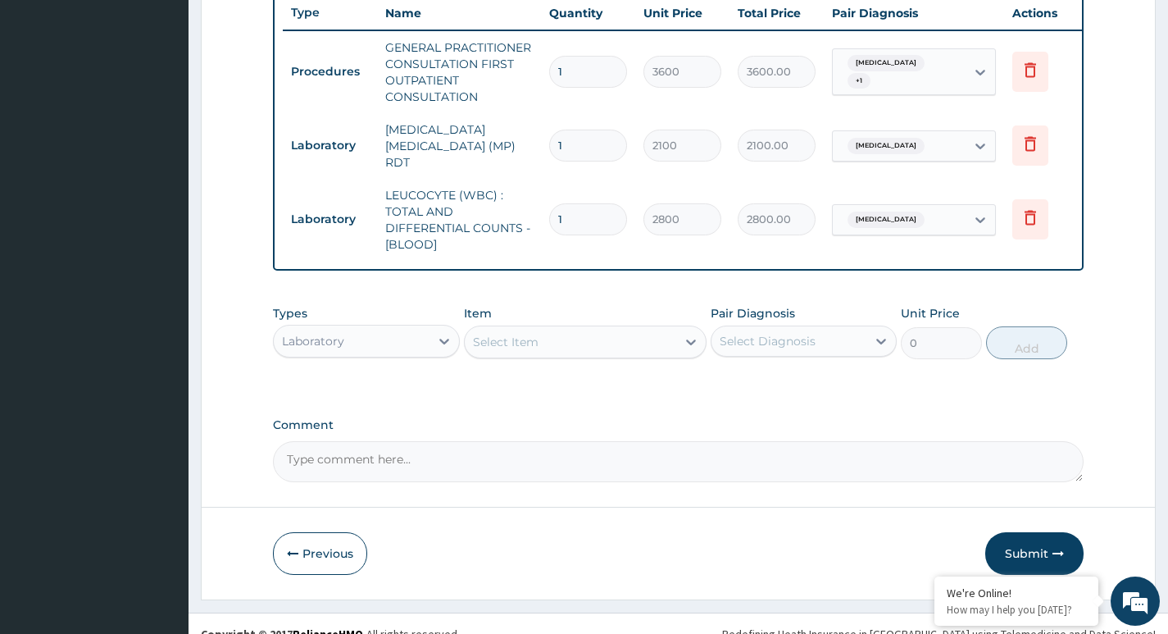
scroll to position [647, 0]
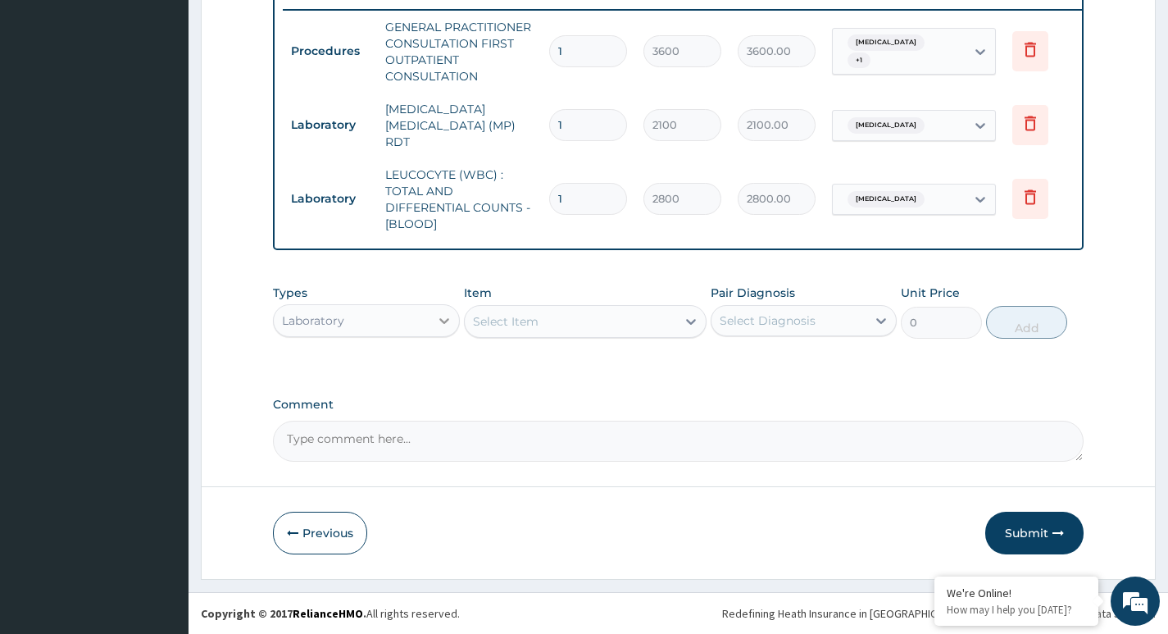
click at [432, 317] on div at bounding box center [445, 321] width 30 height 30
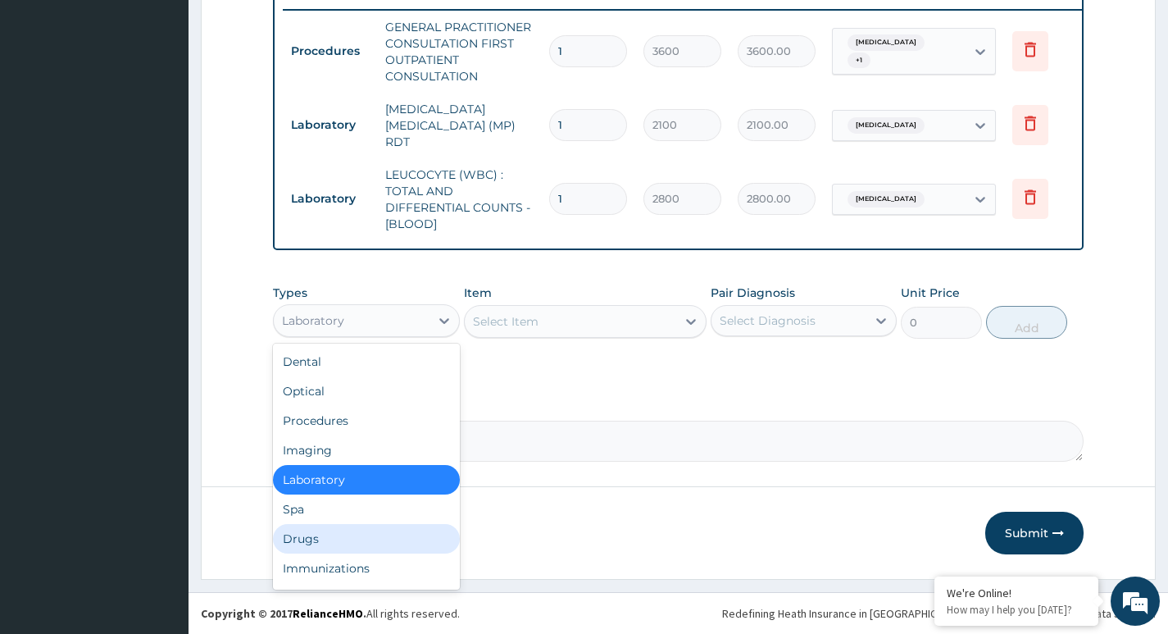
click at [344, 540] on div "Drugs" at bounding box center [366, 539] width 186 height 30
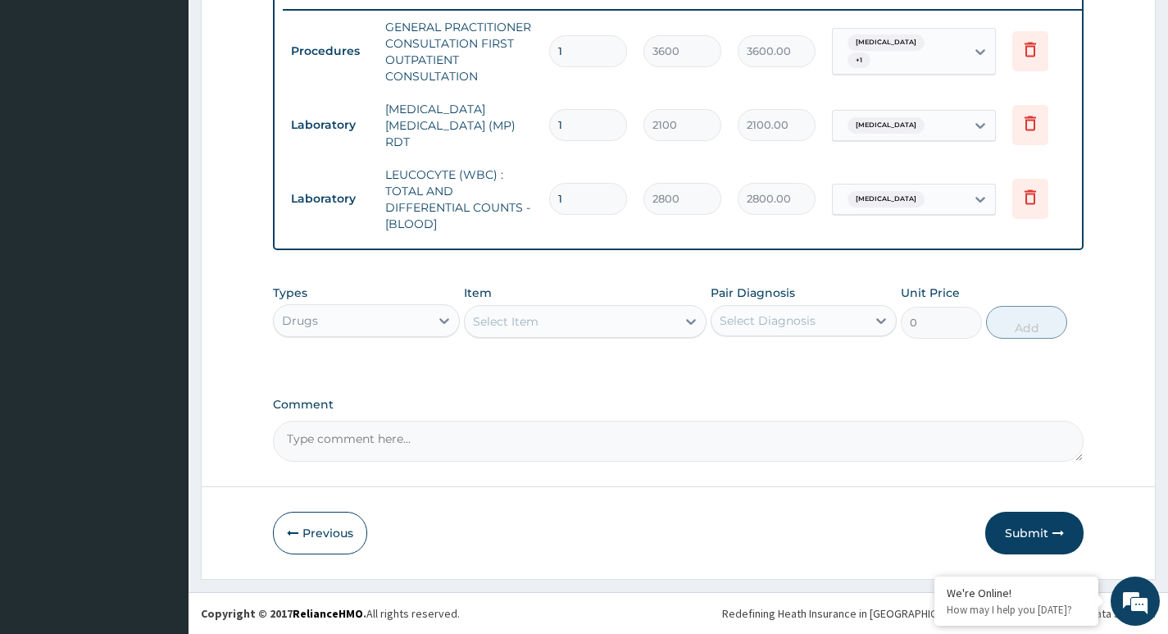
click at [676, 321] on div "Select Item" at bounding box center [571, 321] width 212 height 26
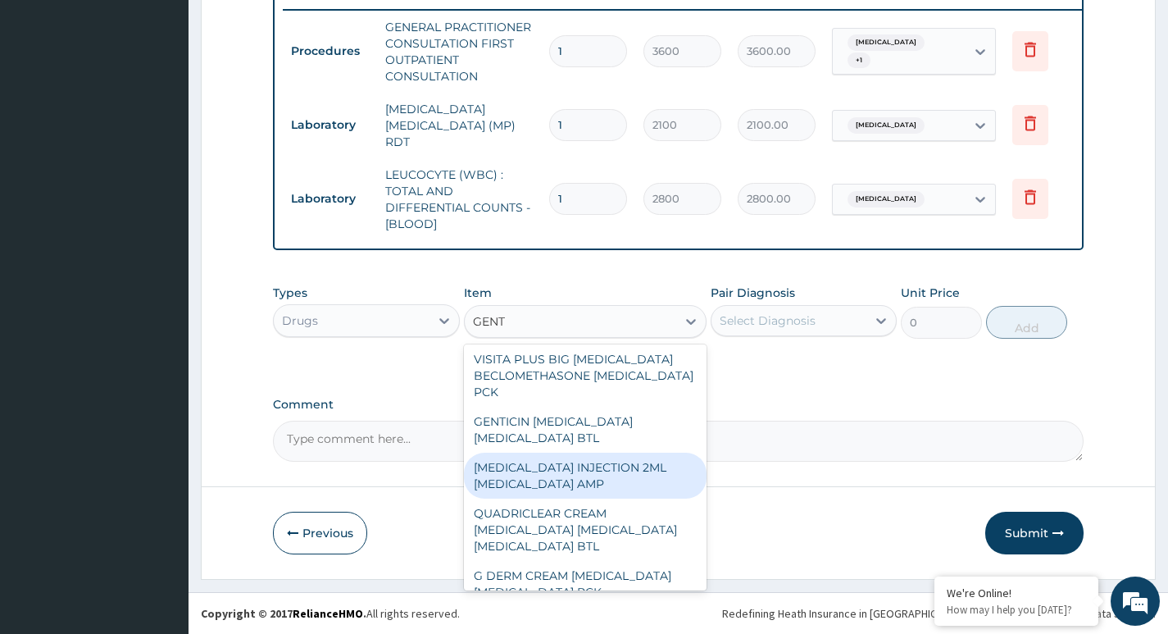
scroll to position [0, 0]
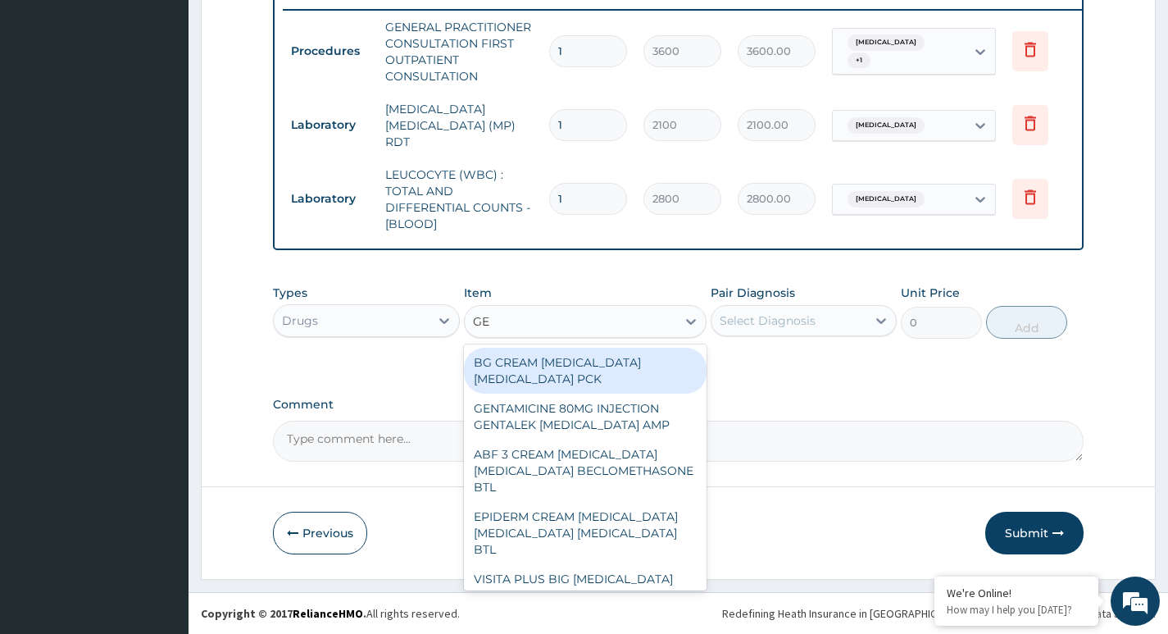
type input "G"
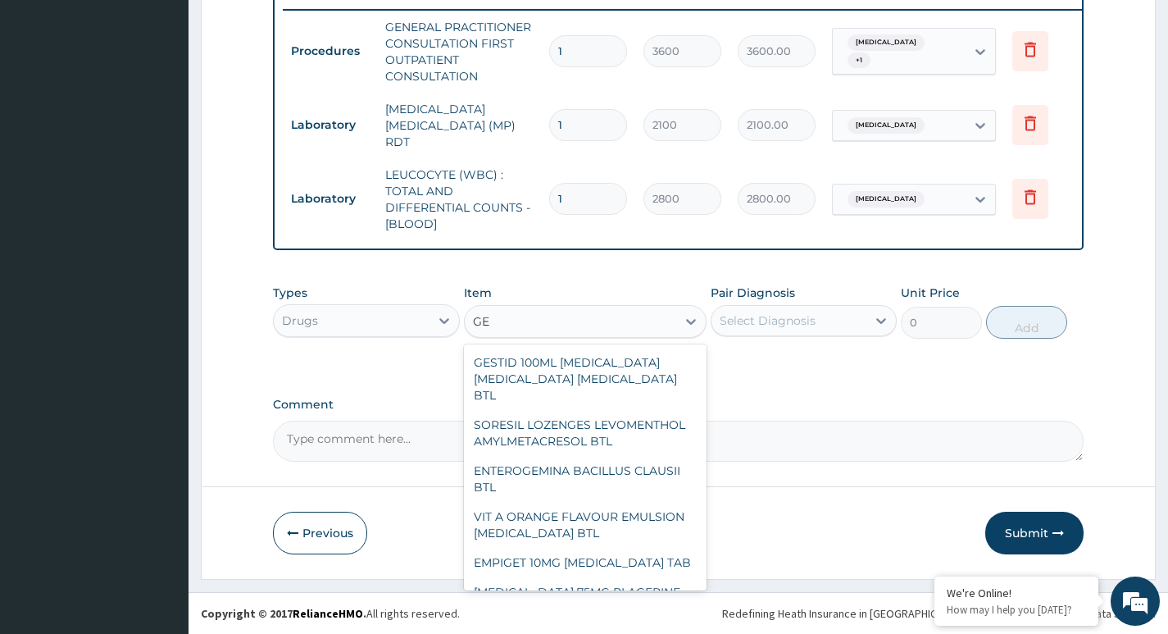
type input "GEN"
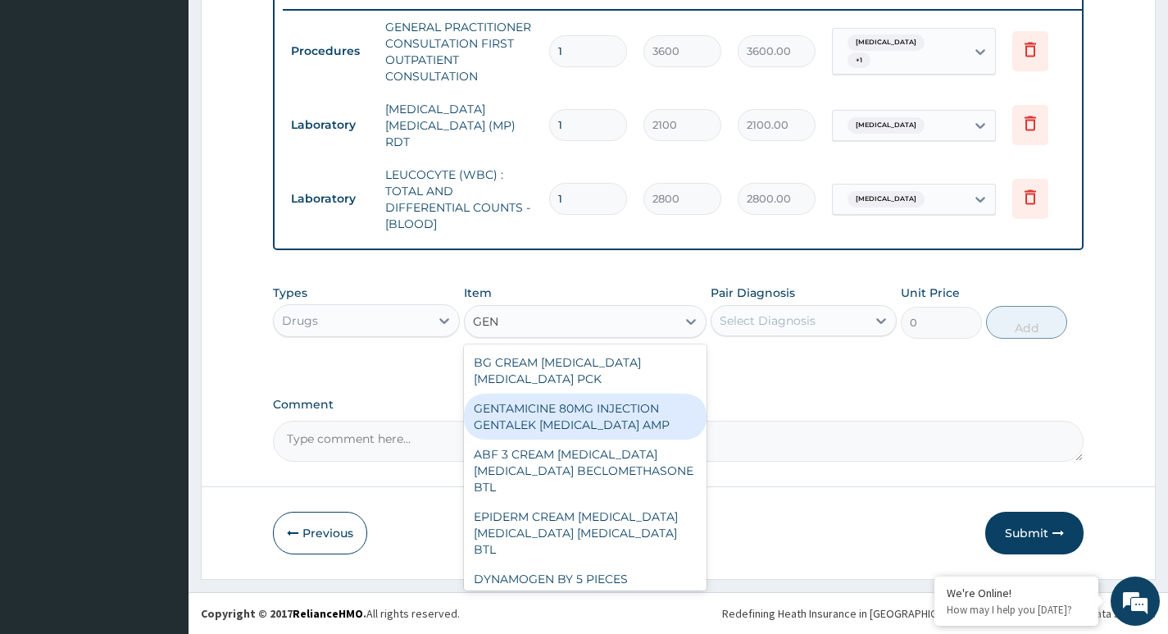
click at [619, 432] on div "GENTAMICINE 80MG INJECTION GENTALEK [MEDICAL_DATA] AMP" at bounding box center [586, 417] width 244 height 46
type input "345"
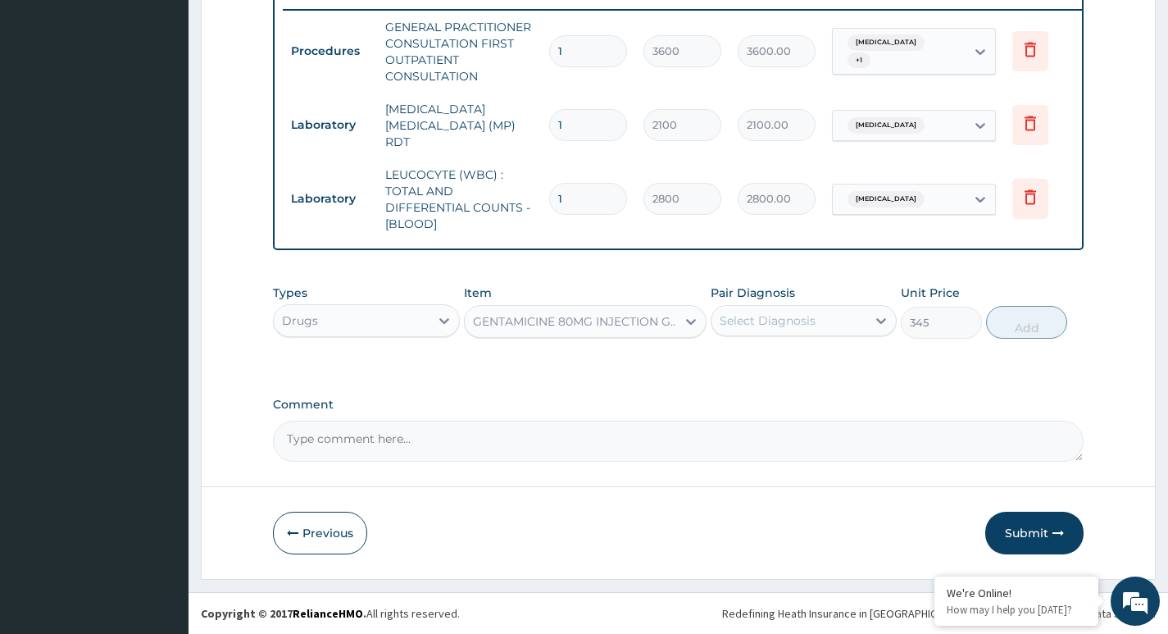
click at [745, 306] on div "Select Diagnosis" at bounding box center [804, 320] width 186 height 31
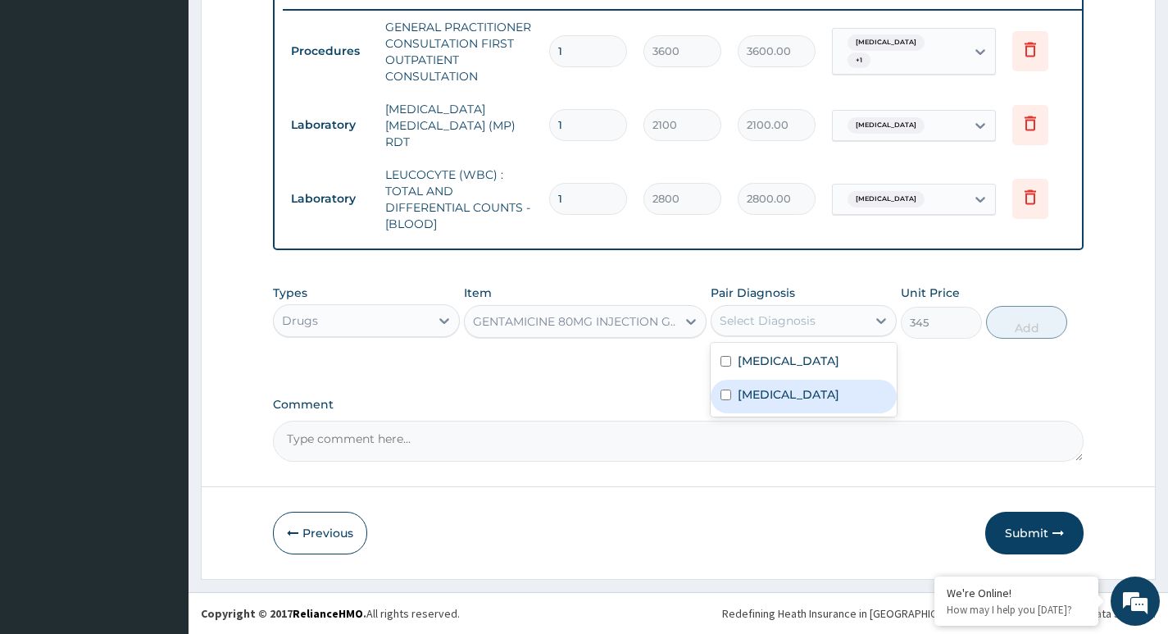
click at [726, 394] on input "checkbox" at bounding box center [726, 394] width 11 height 11
checkbox input "true"
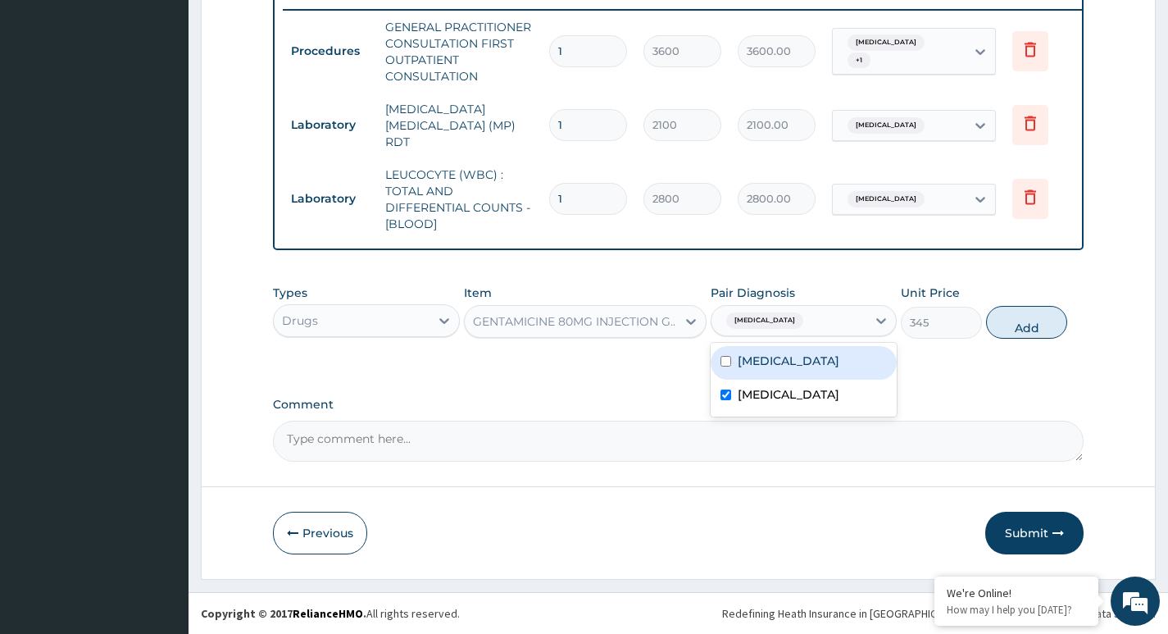
click at [1017, 320] on button "Add" at bounding box center [1026, 322] width 81 height 33
type input "0"
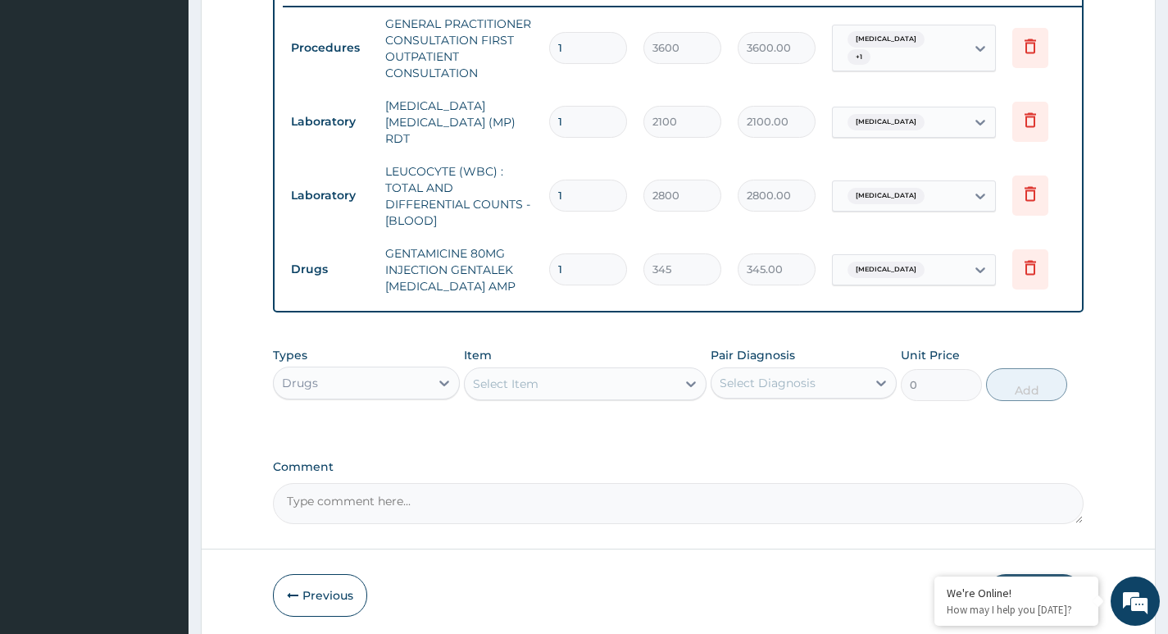
click at [568, 261] on input "1" at bounding box center [588, 269] width 78 height 32
type input "0.00"
type input "3"
type input "1035.00"
type input "3"
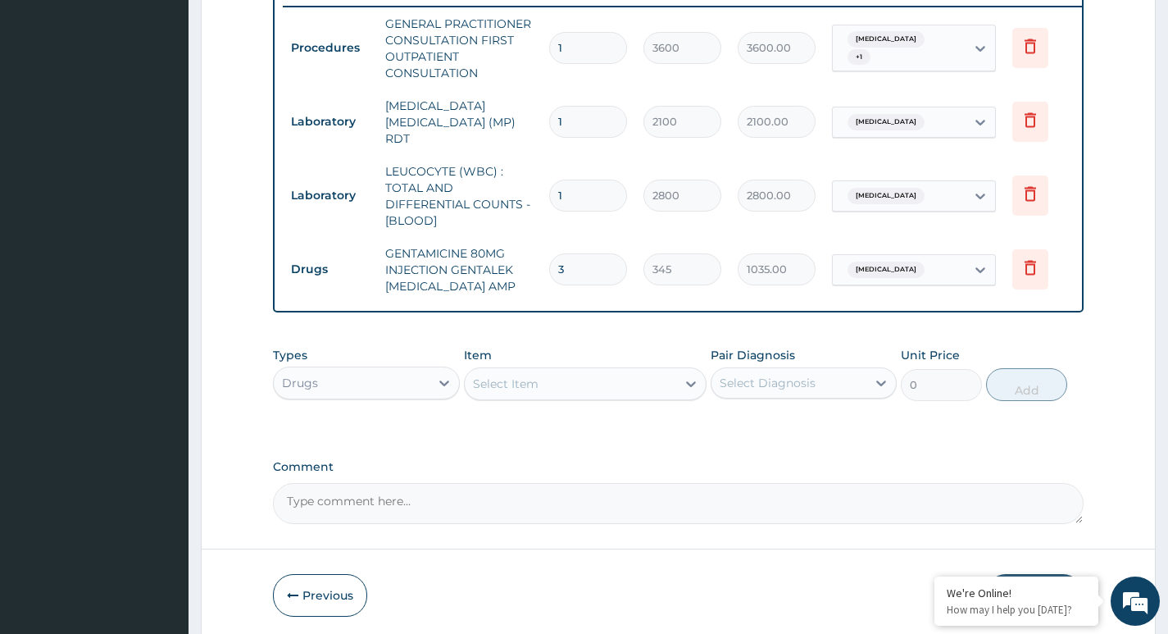
click at [635, 383] on div "Select Item" at bounding box center [571, 384] width 212 height 26
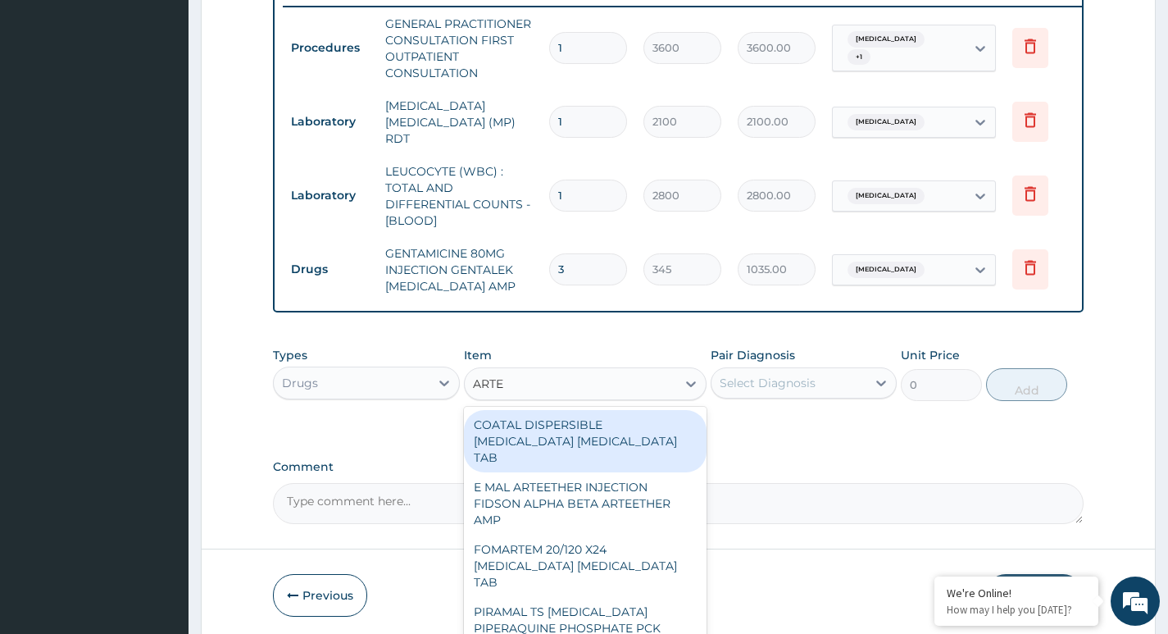
type input "ARTEM"
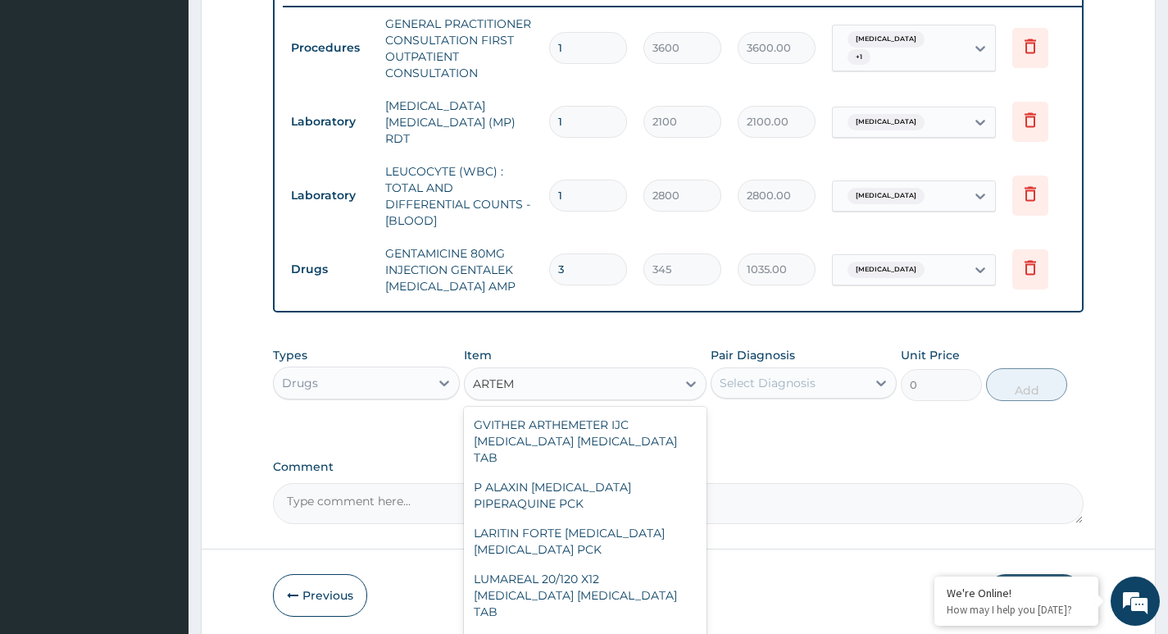
scroll to position [1896, 0]
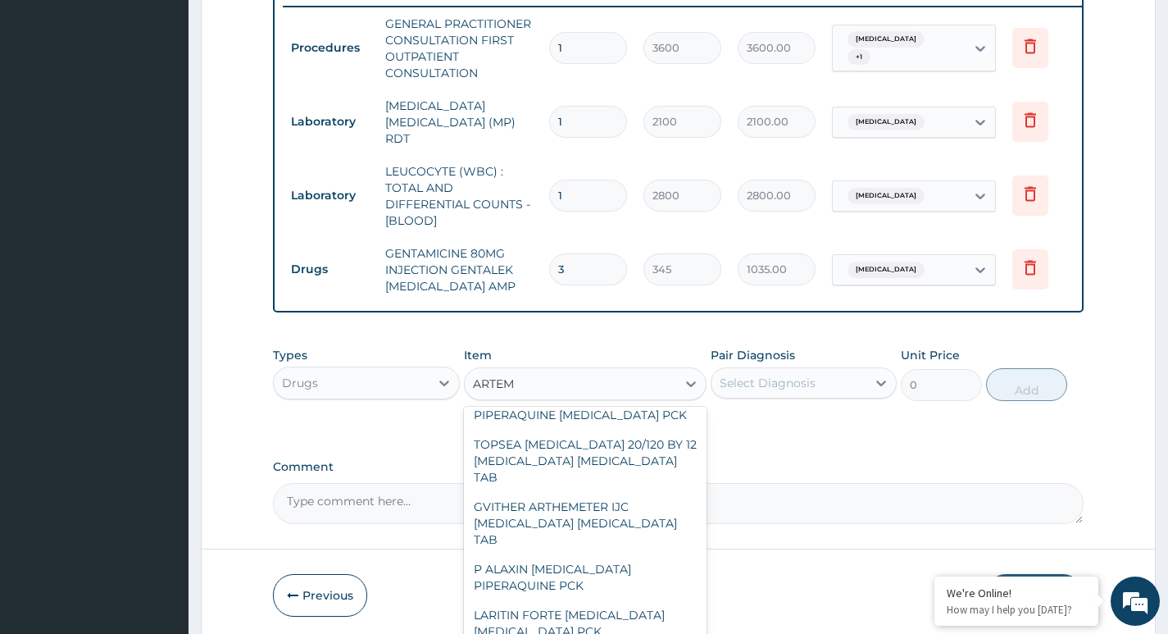
type input "345"
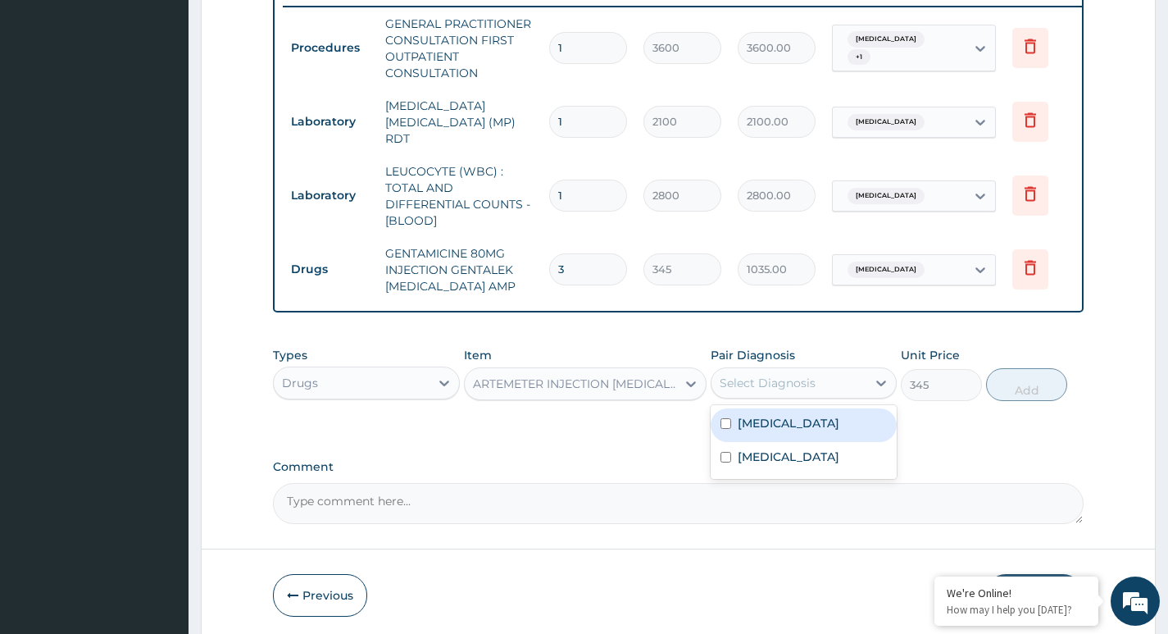
click at [749, 390] on div "Select Diagnosis" at bounding box center [768, 383] width 96 height 16
click at [723, 427] on input "checkbox" at bounding box center [726, 423] width 11 height 11
checkbox input "true"
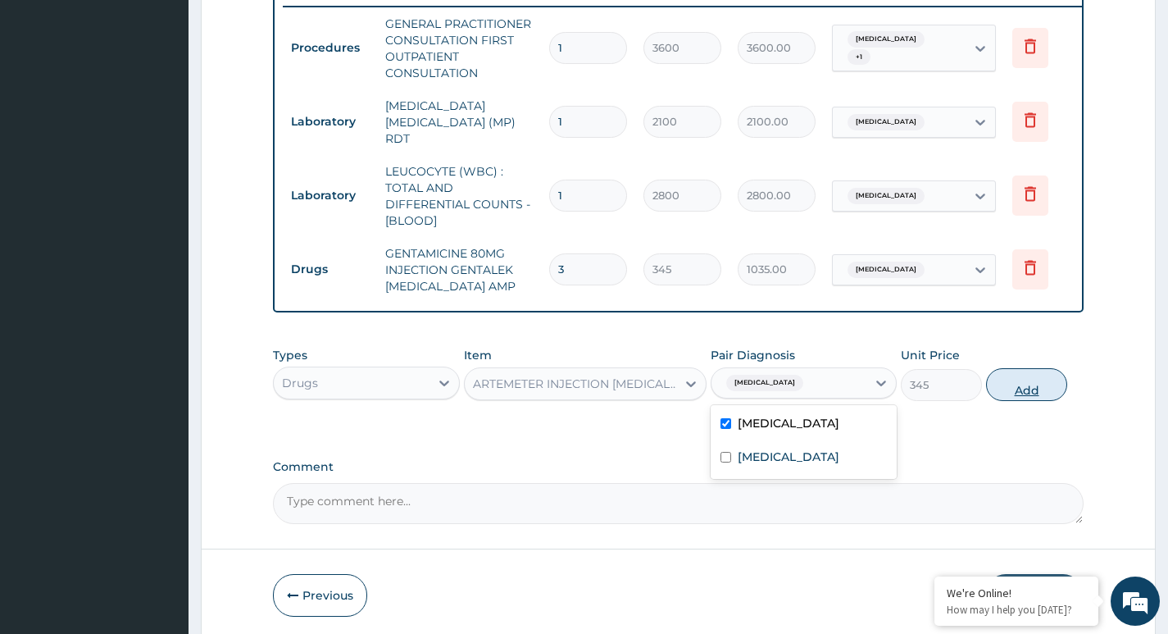
click at [1009, 393] on button "Add" at bounding box center [1026, 384] width 81 height 33
type input "0"
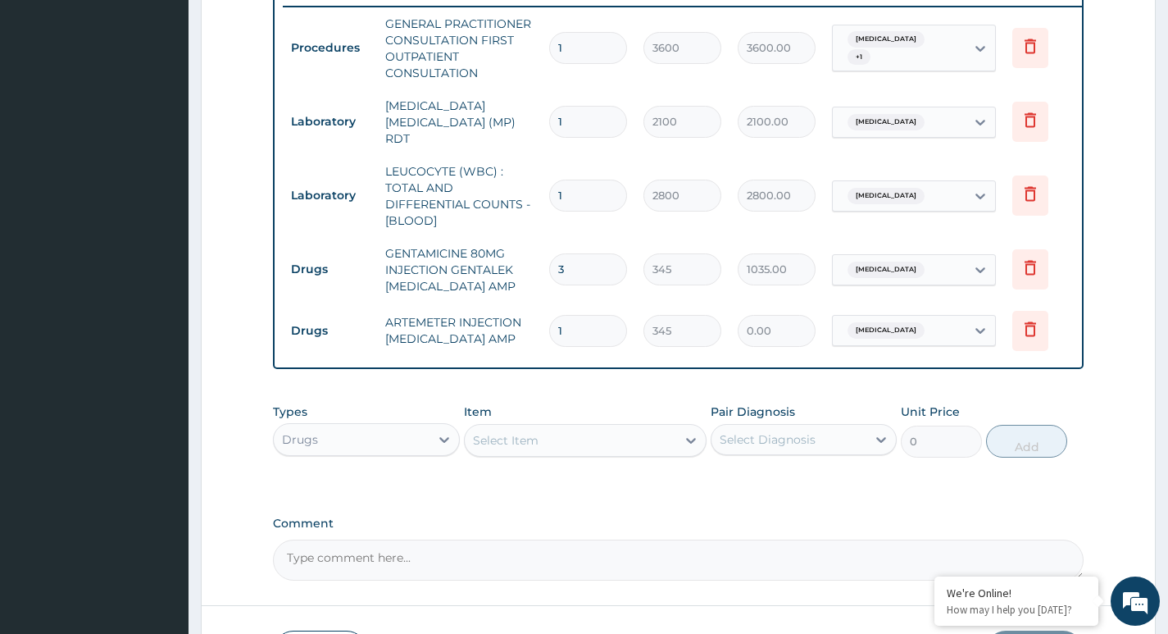
type input "0.00"
type input "3"
type input "1035.00"
type input "3"
click at [608, 449] on div "Select Item" at bounding box center [571, 440] width 212 height 26
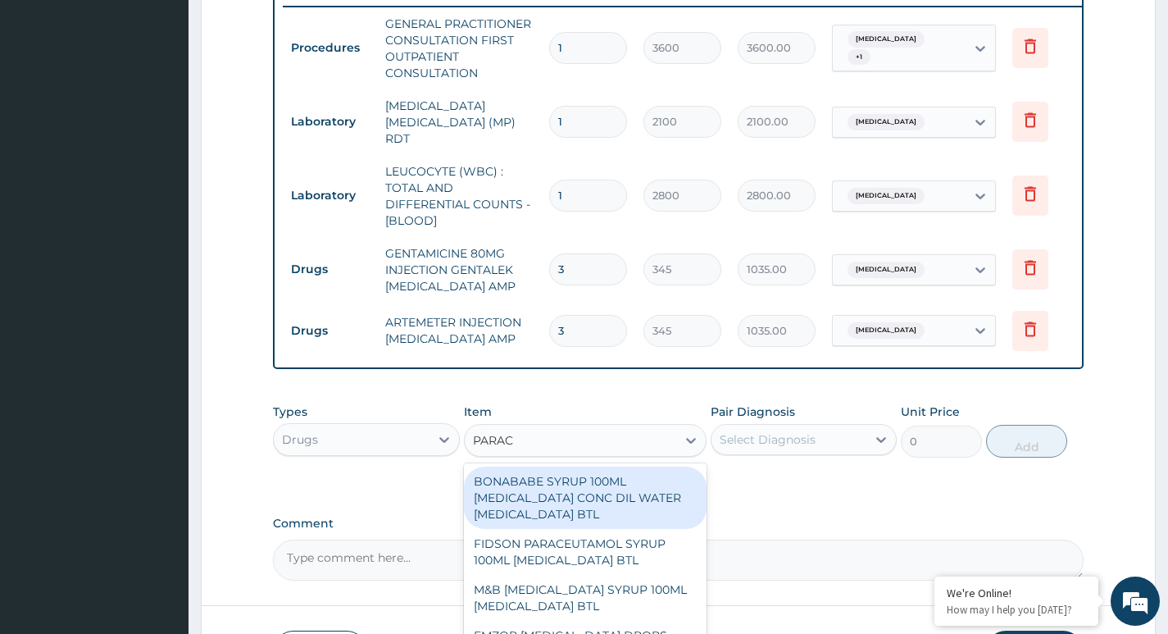
type input "PARACE"
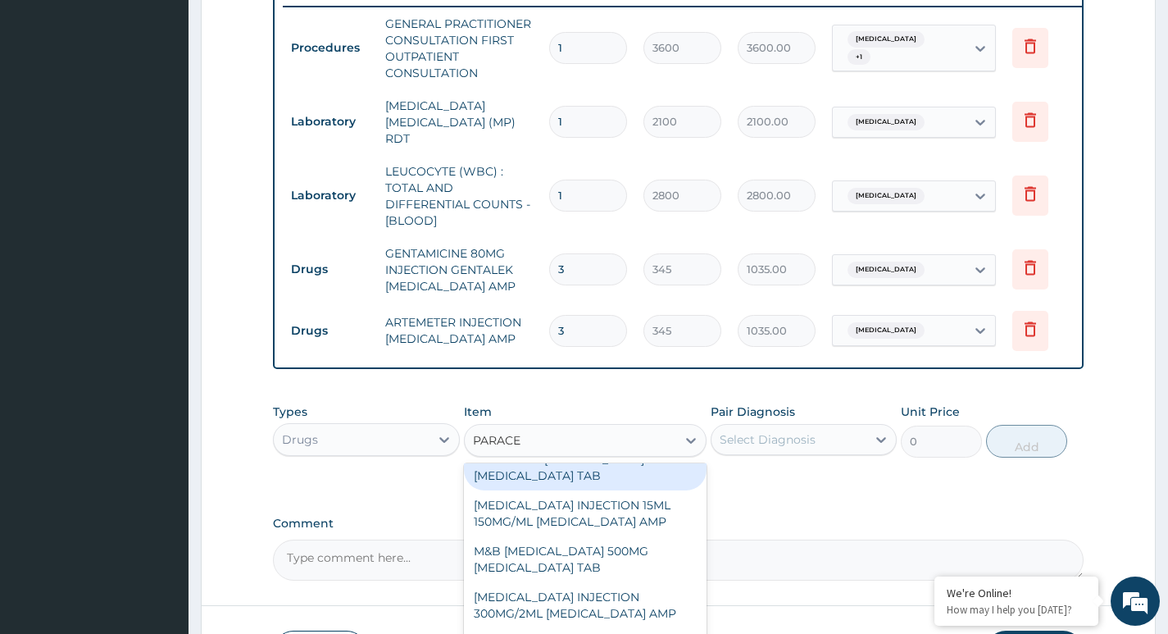
scroll to position [246, 0]
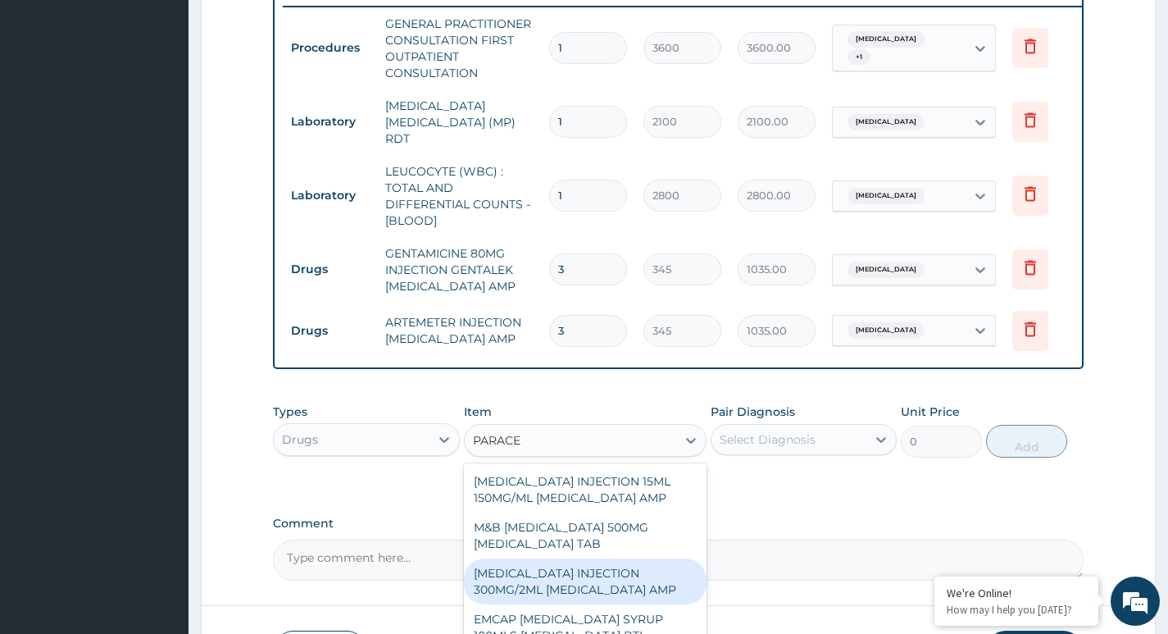
click at [621, 586] on div "[MEDICAL_DATA] INJECTION 300MG/2ML [MEDICAL_DATA] AMP" at bounding box center [586, 581] width 244 height 46
type input "172.5"
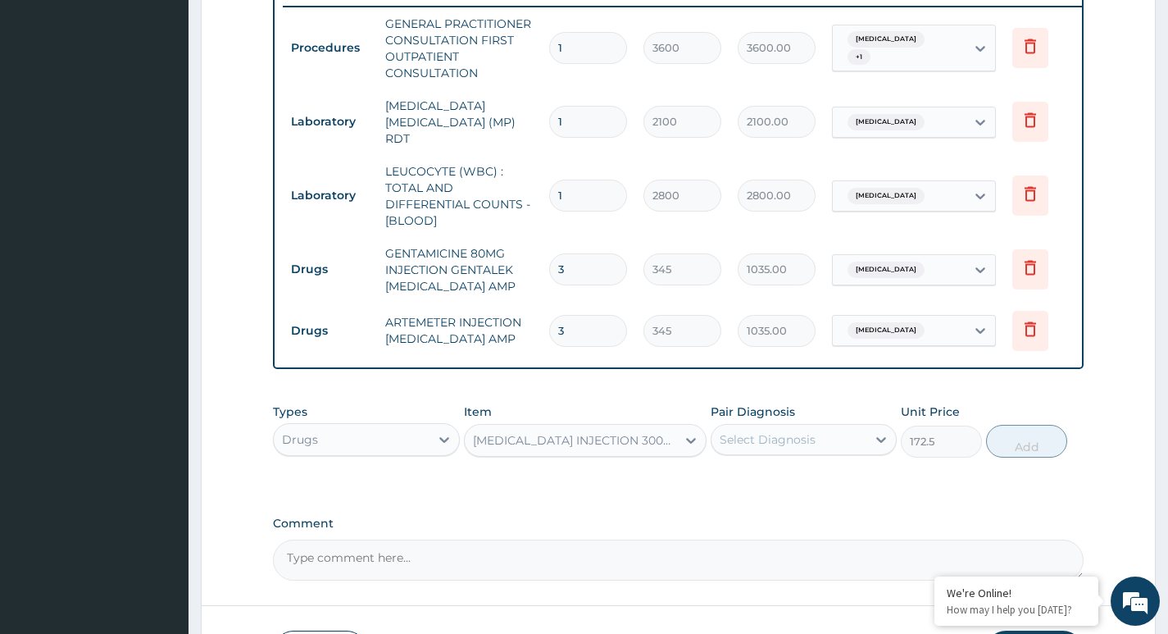
click at [795, 444] on div "Select Diagnosis" at bounding box center [768, 439] width 96 height 16
click at [731, 484] on input "checkbox" at bounding box center [726, 480] width 11 height 11
checkbox input "true"
click at [1054, 444] on button "Add" at bounding box center [1026, 441] width 81 height 33
type input "0"
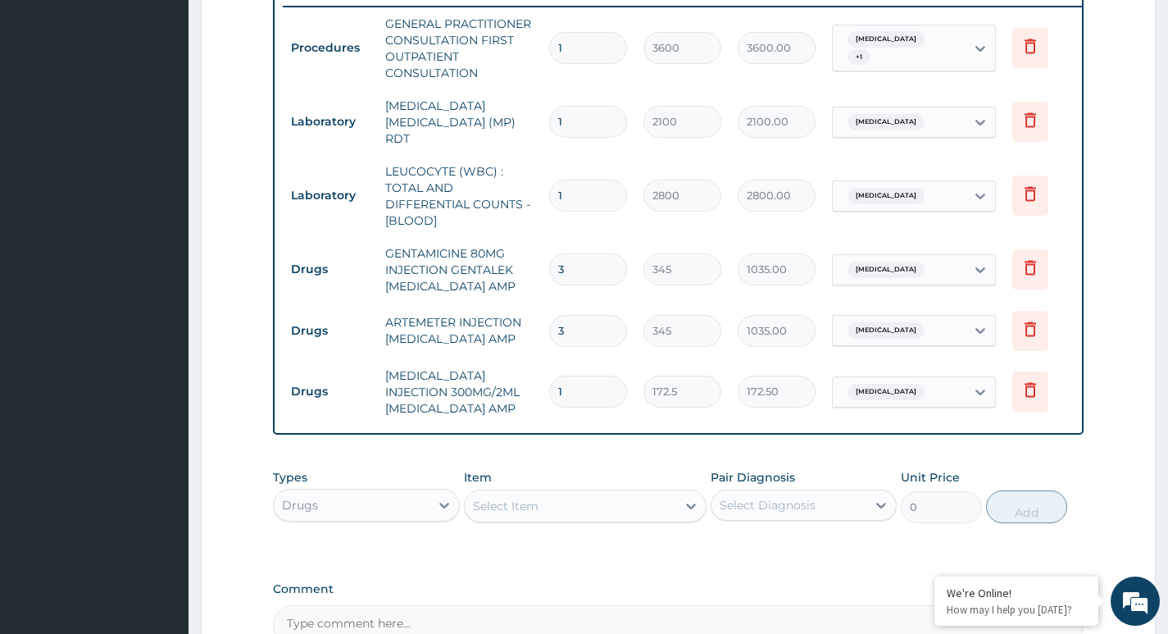
click at [603, 510] on div "Select Item" at bounding box center [571, 506] width 212 height 26
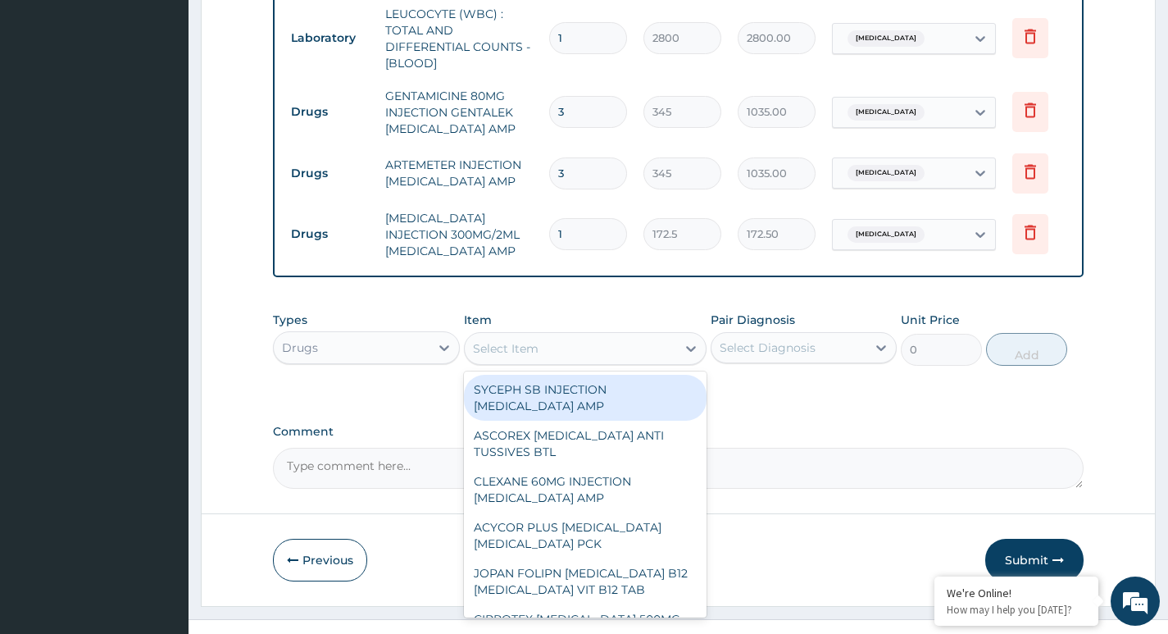
scroll to position [811, 0]
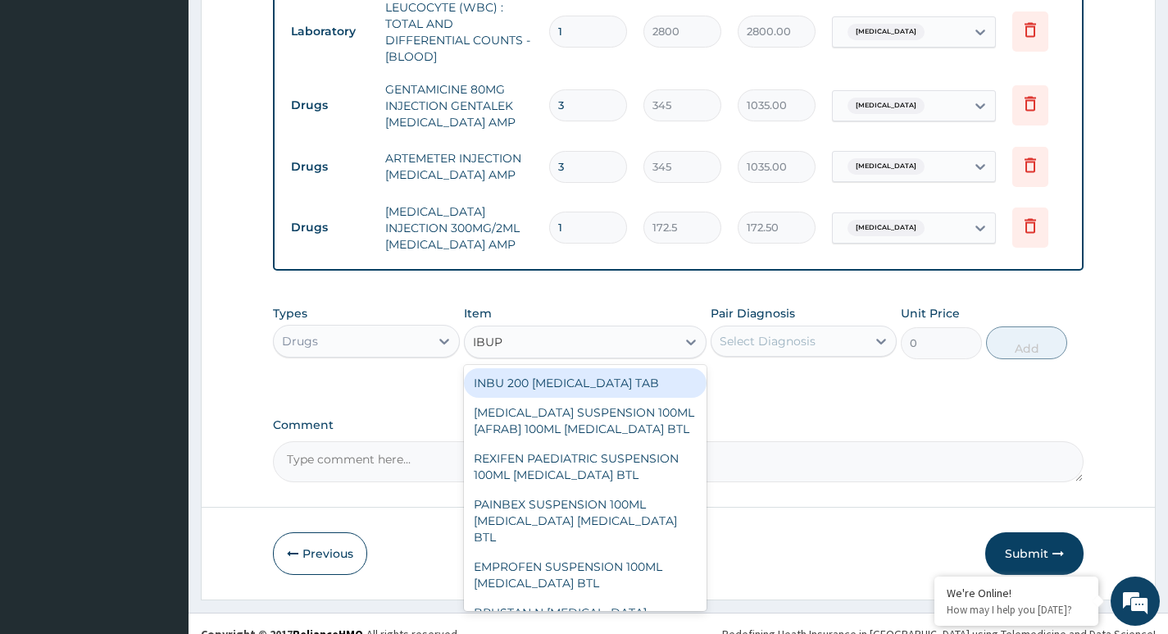
type input "IBUPR"
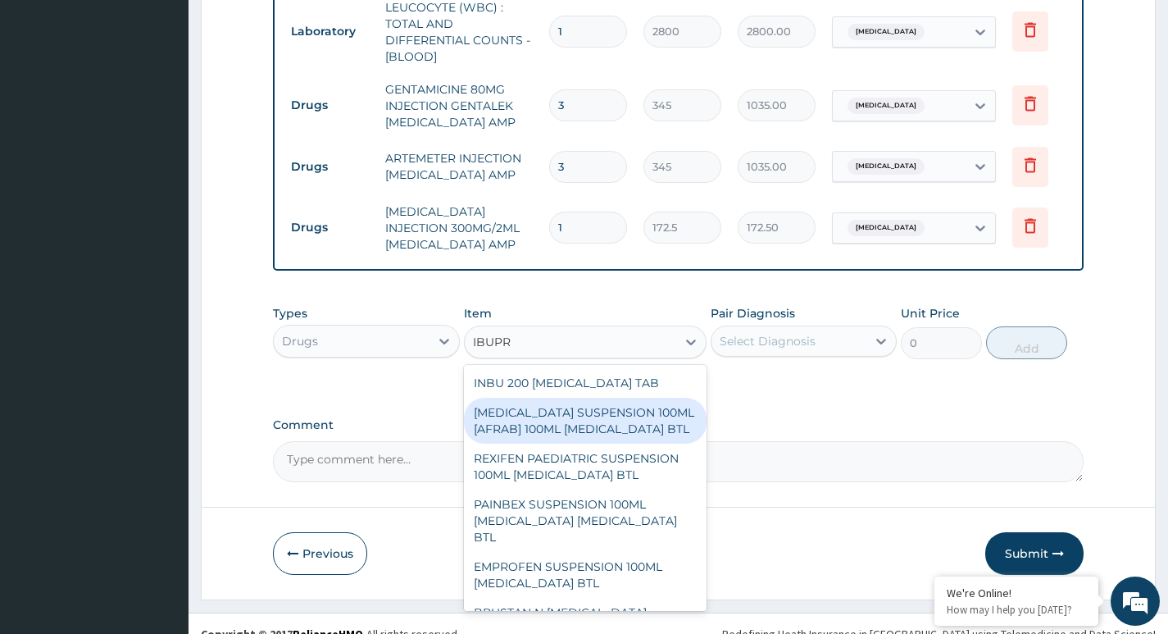
click at [624, 433] on div "[MEDICAL_DATA] SUSPENSION 100ML [AFRAB] 100ML [MEDICAL_DATA] BTL" at bounding box center [586, 421] width 244 height 46
type input "517.5"
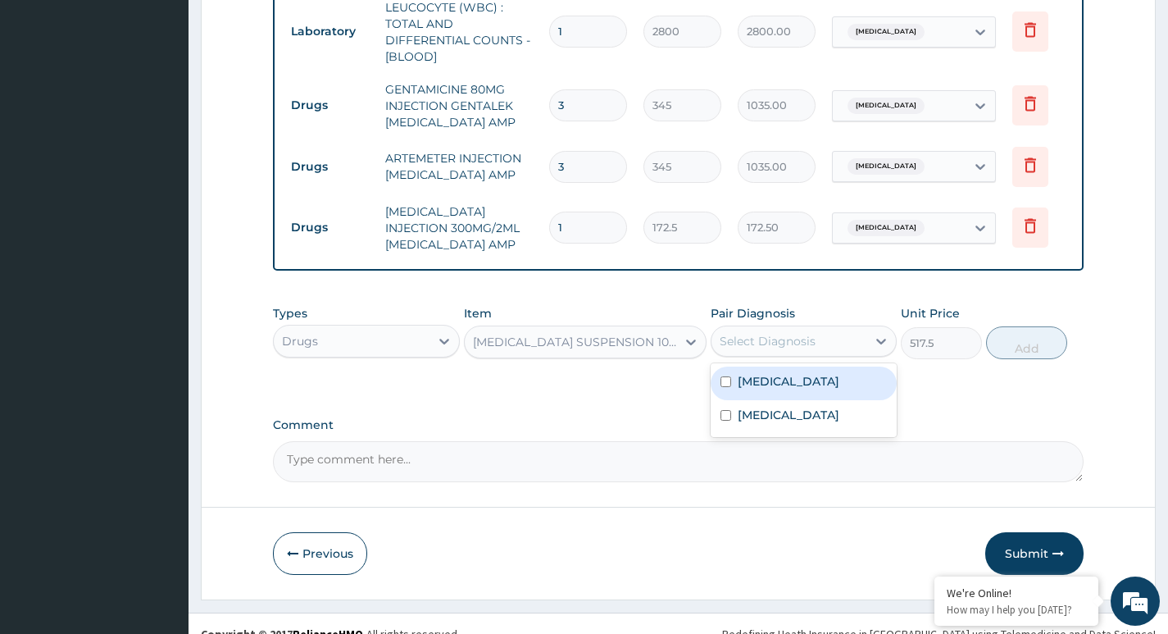
click at [770, 354] on div "Select Diagnosis" at bounding box center [789, 341] width 155 height 26
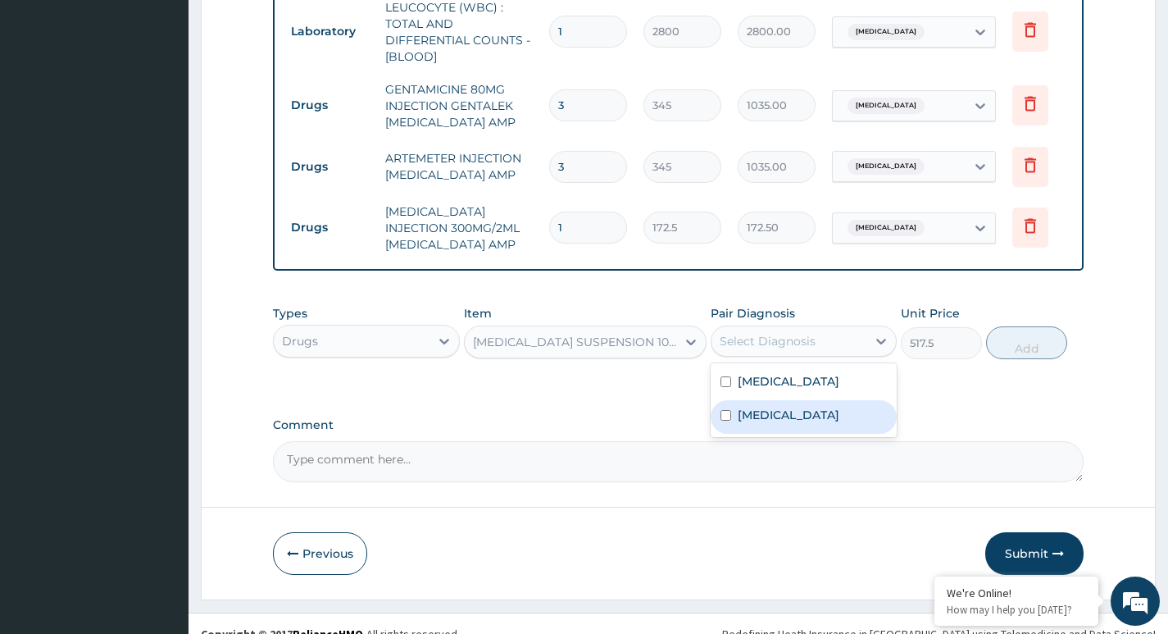
click at [721, 420] on input "checkbox" at bounding box center [726, 415] width 11 height 11
checkbox input "true"
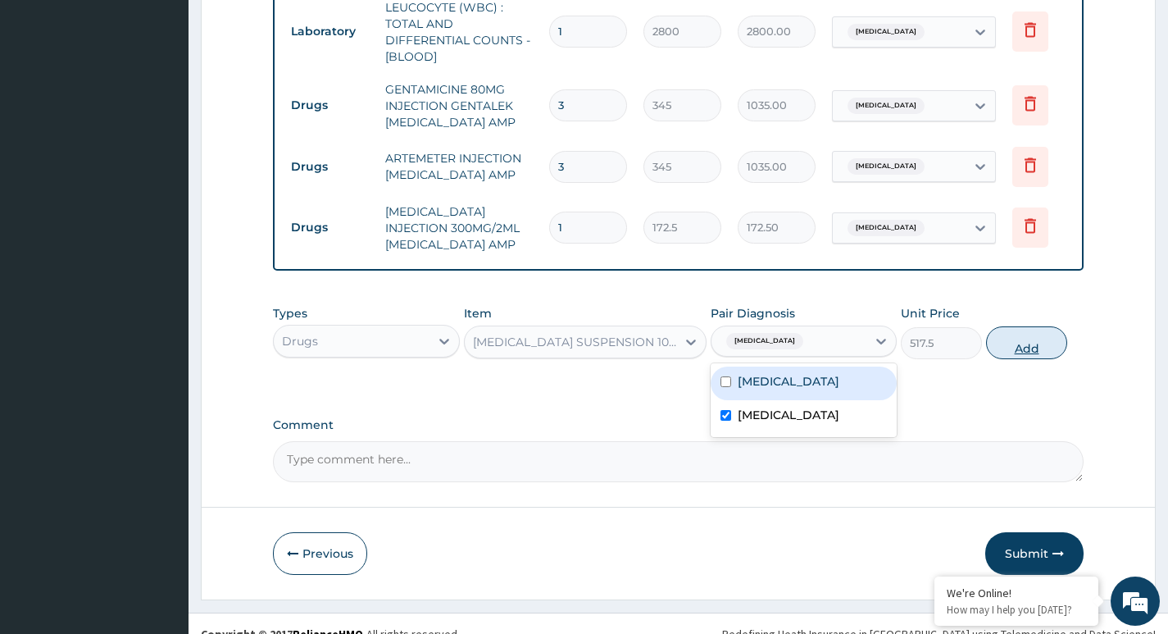
click at [1040, 346] on button "Add" at bounding box center [1026, 342] width 81 height 33
type input "0"
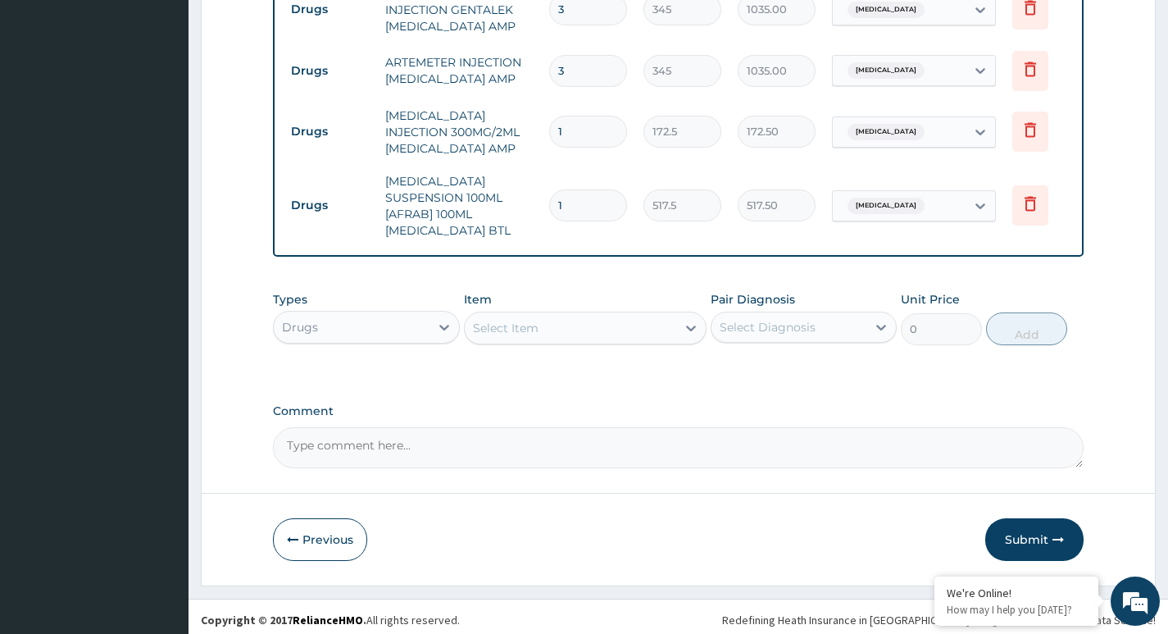
scroll to position [917, 0]
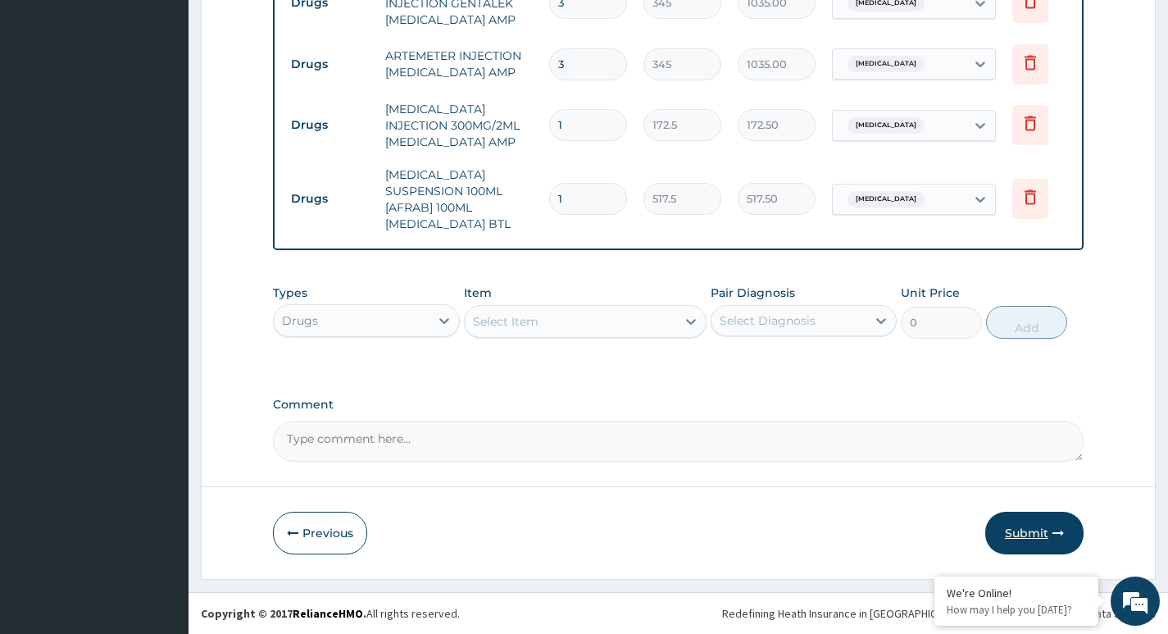
click at [1025, 535] on button "Submit" at bounding box center [1035, 533] width 98 height 43
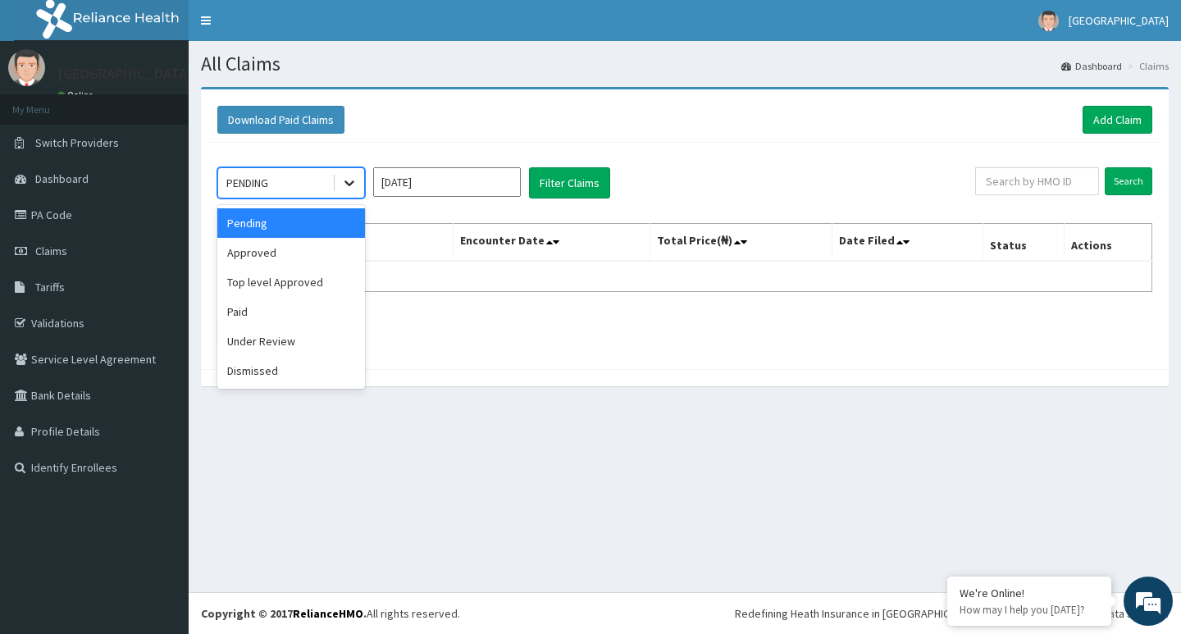
click at [343, 182] on icon at bounding box center [349, 183] width 16 height 16
click at [320, 232] on div "Pending" at bounding box center [291, 223] width 148 height 30
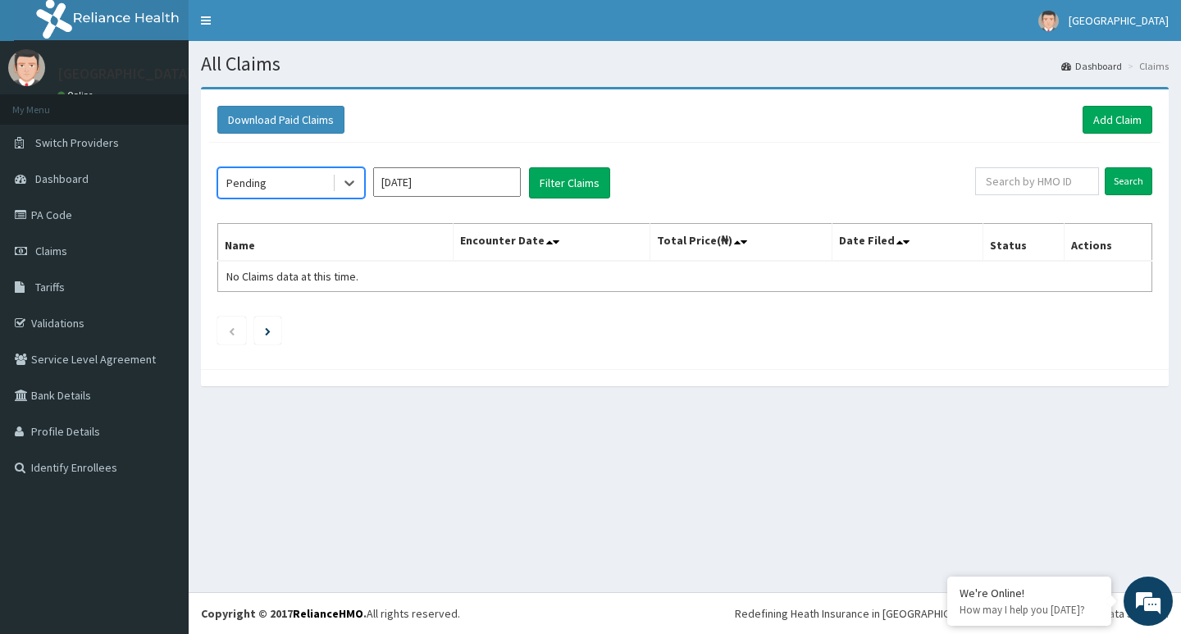
click at [445, 188] on input "[DATE]" at bounding box center [447, 182] width 148 height 30
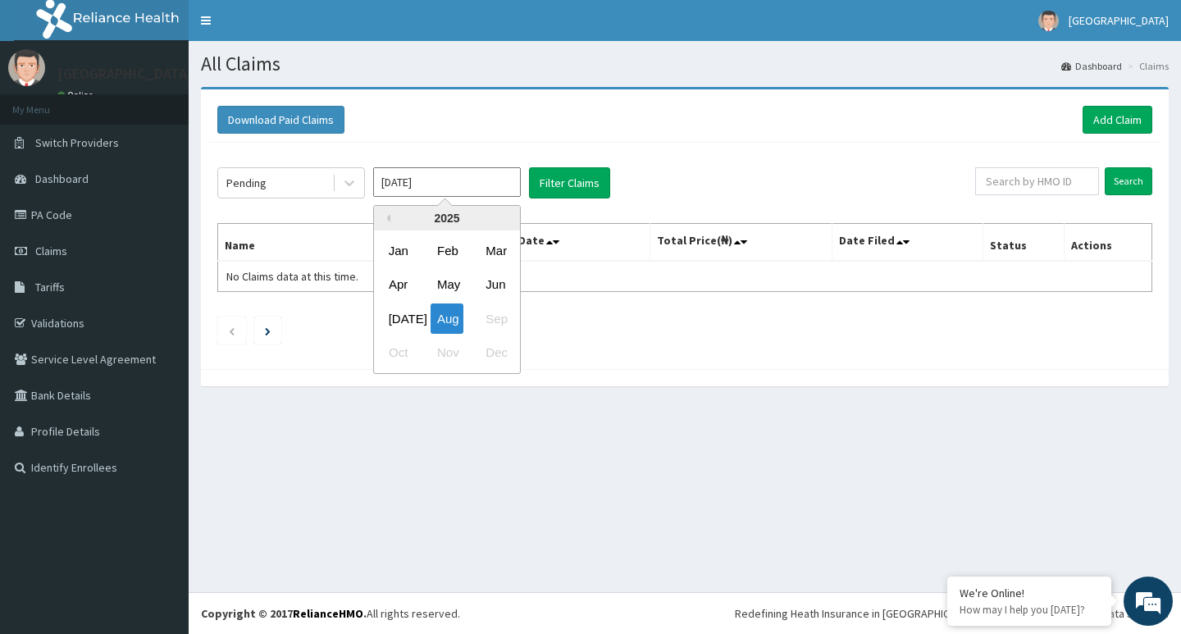
click at [488, 321] on div "Jul Aug Sep" at bounding box center [447, 319] width 146 height 34
click at [499, 317] on div "Jul Aug Sep" at bounding box center [447, 319] width 146 height 34
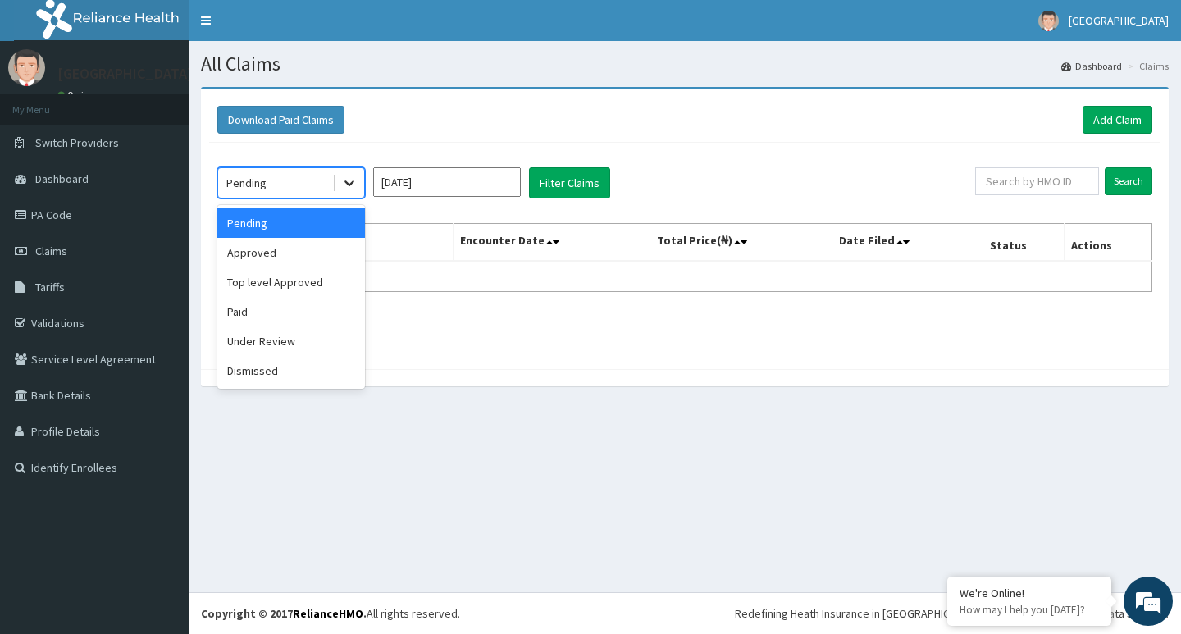
click at [348, 189] on icon at bounding box center [349, 183] width 16 height 16
click at [320, 262] on div "Approved" at bounding box center [291, 253] width 148 height 30
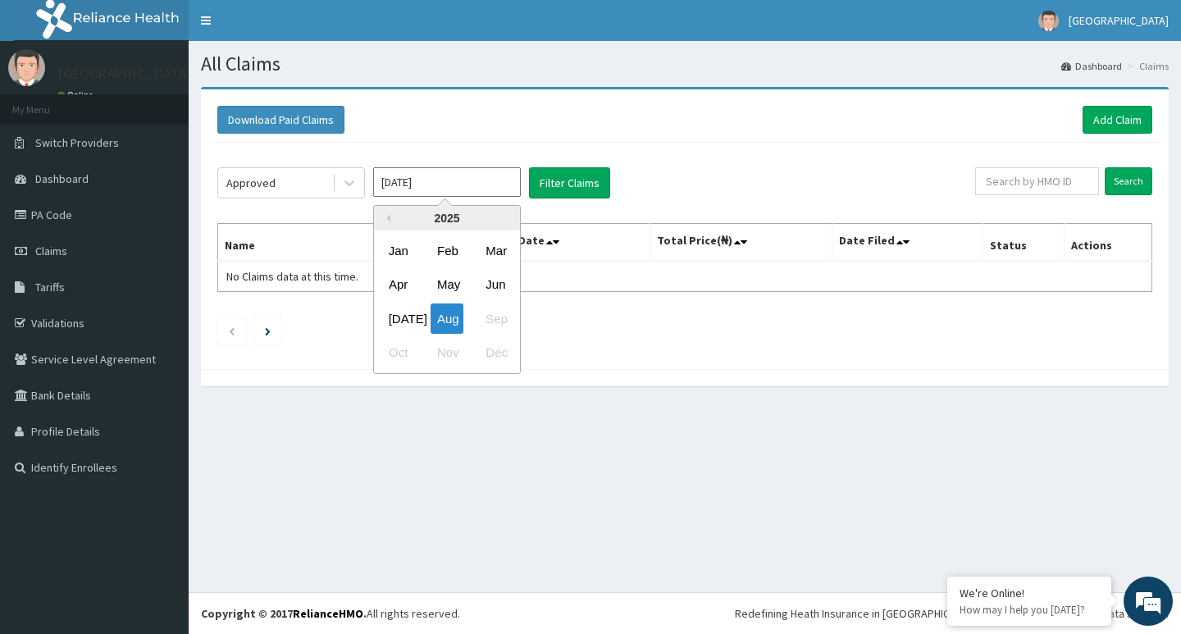
click at [499, 191] on input "[DATE]" at bounding box center [447, 182] width 148 height 30
click at [499, 319] on div "Jul Aug Sep" at bounding box center [447, 319] width 146 height 34
click at [494, 323] on div "Jul Aug Sep" at bounding box center [447, 319] width 146 height 34
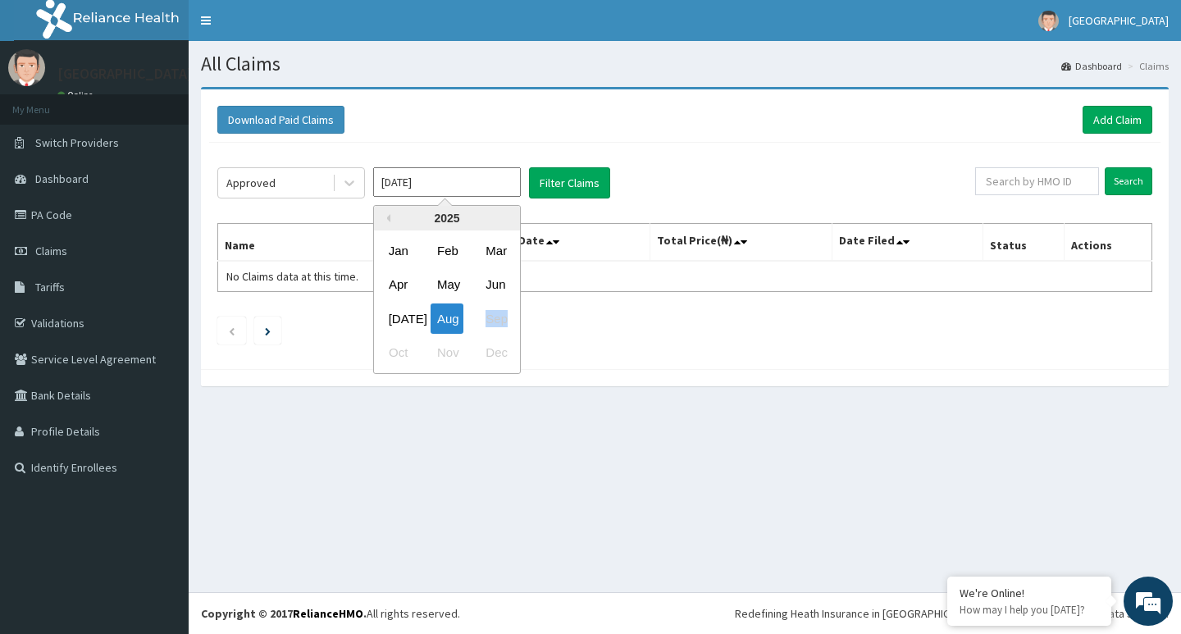
click at [506, 319] on div "Jul Aug Sep" at bounding box center [447, 319] width 146 height 34
click at [505, 319] on div "Jul Aug Sep" at bounding box center [447, 319] width 146 height 34
click at [493, 321] on div "Jul Aug Sep" at bounding box center [447, 319] width 146 height 34
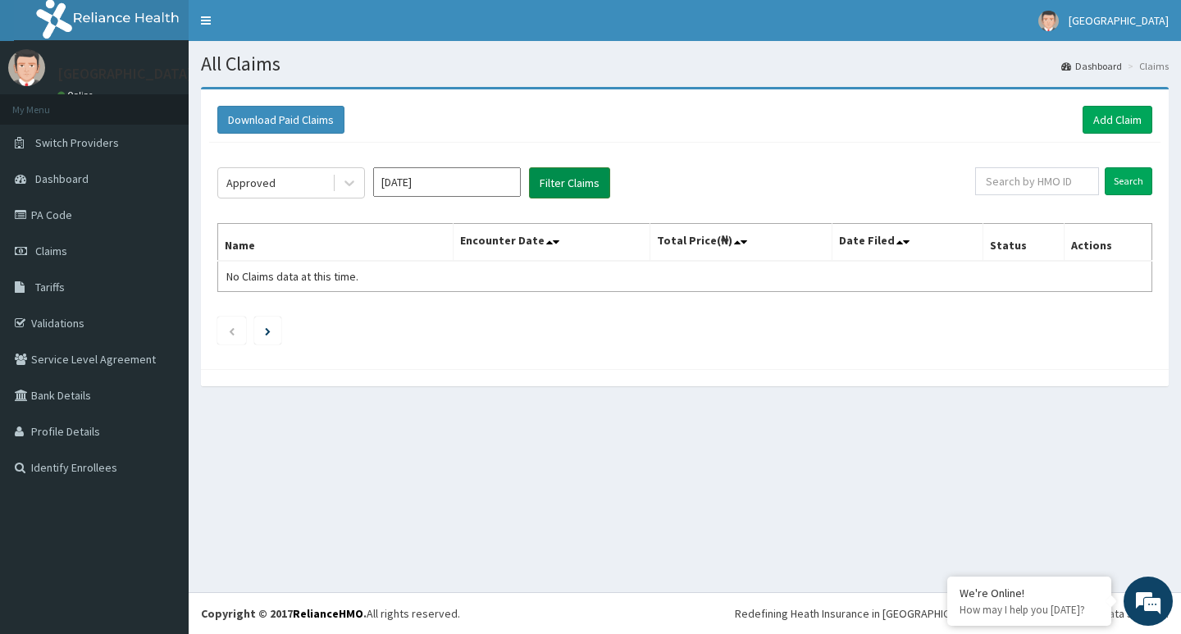
click at [573, 191] on button "Filter Claims" at bounding box center [569, 182] width 81 height 31
